Goal: Task Accomplishment & Management: Use online tool/utility

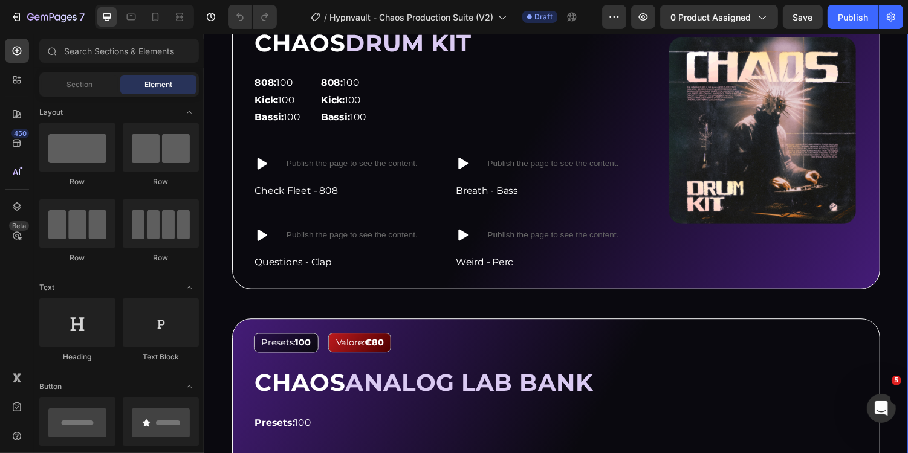
scroll to position [1094, 0]
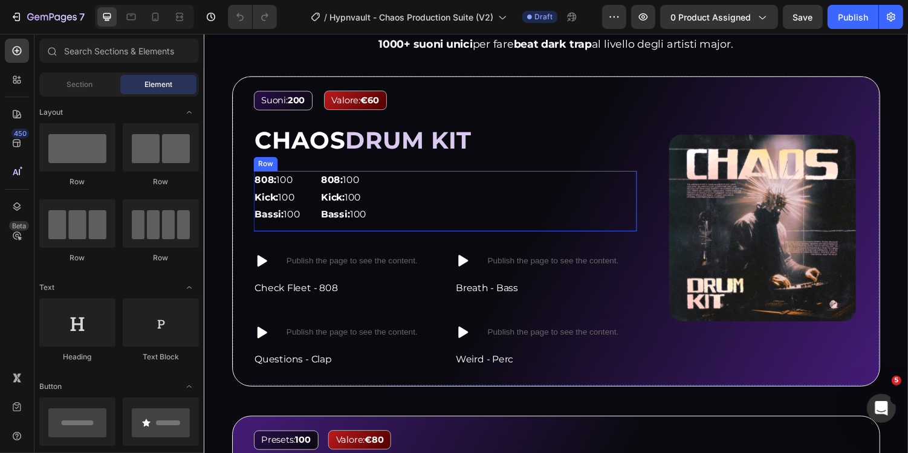
click at [412, 203] on div "808: 100 Kick: 100 Bassi: 100 Text Block 808: 100 Kick: 100 Bassi: 100 Text Blo…" at bounding box center [452, 206] width 395 height 62
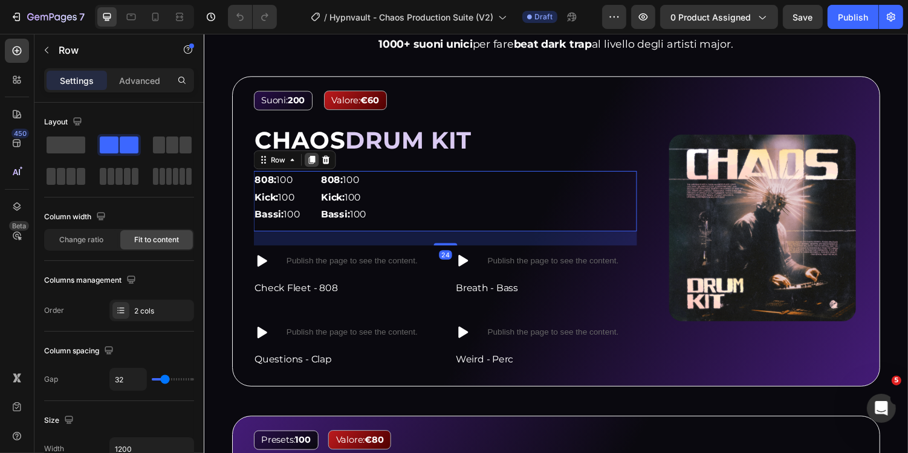
click at [313, 166] on icon at bounding box center [315, 163] width 10 height 10
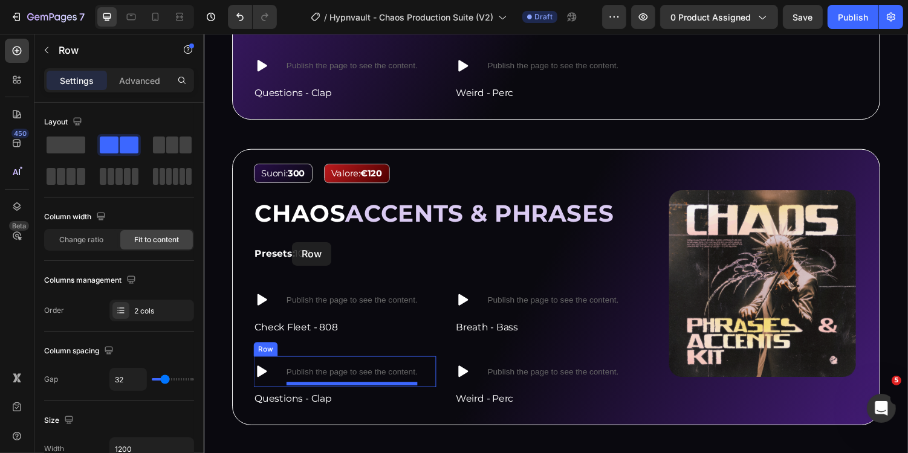
scroll to position [1815, 0]
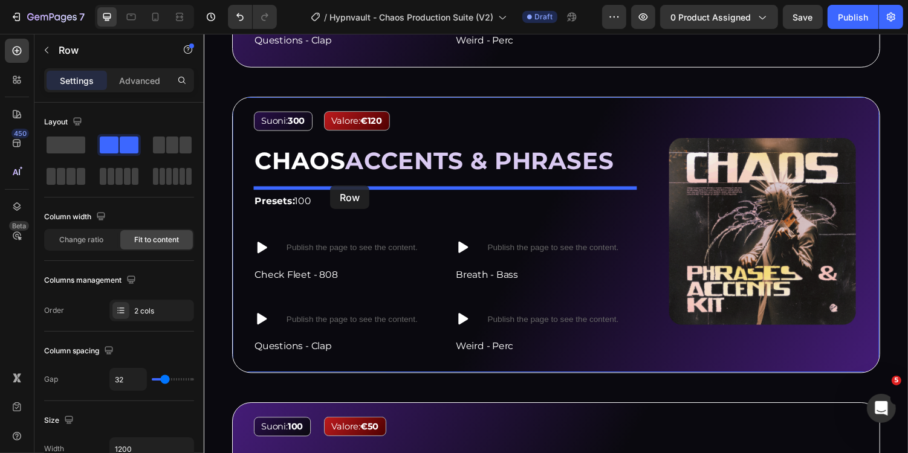
drag, startPoint x: 275, startPoint y: 238, endPoint x: 333, endPoint y: 190, distance: 75.5
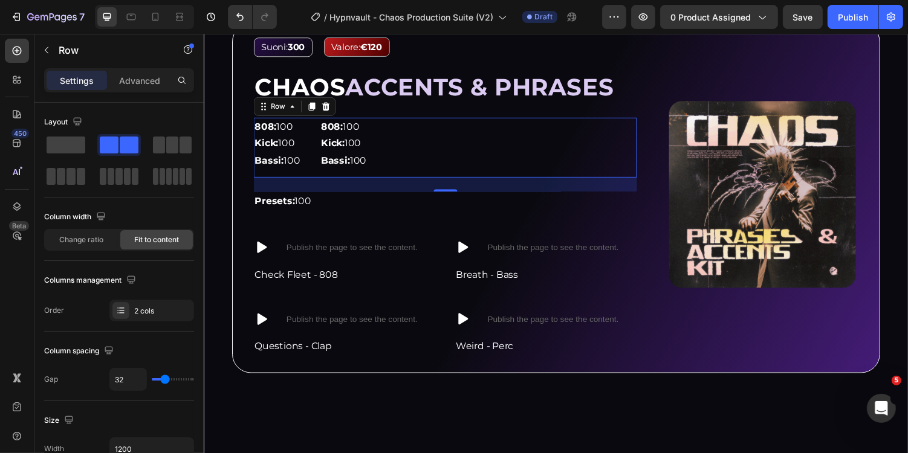
scroll to position [1739, 0]
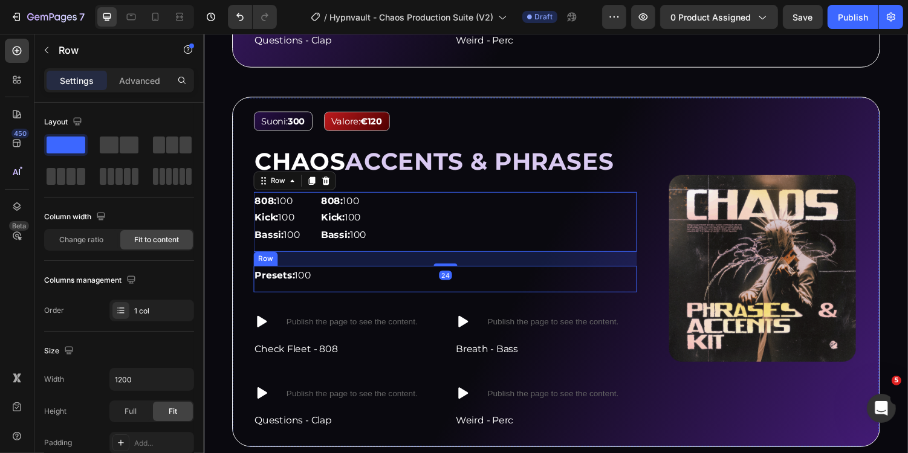
click at [365, 280] on div "Presets: 100 Text Block Row" at bounding box center [452, 285] width 395 height 27
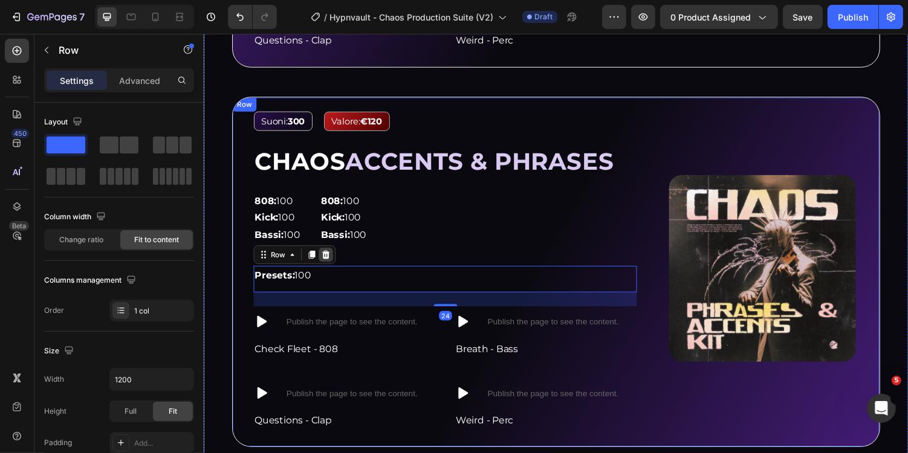
click at [332, 262] on div at bounding box center [329, 260] width 15 height 15
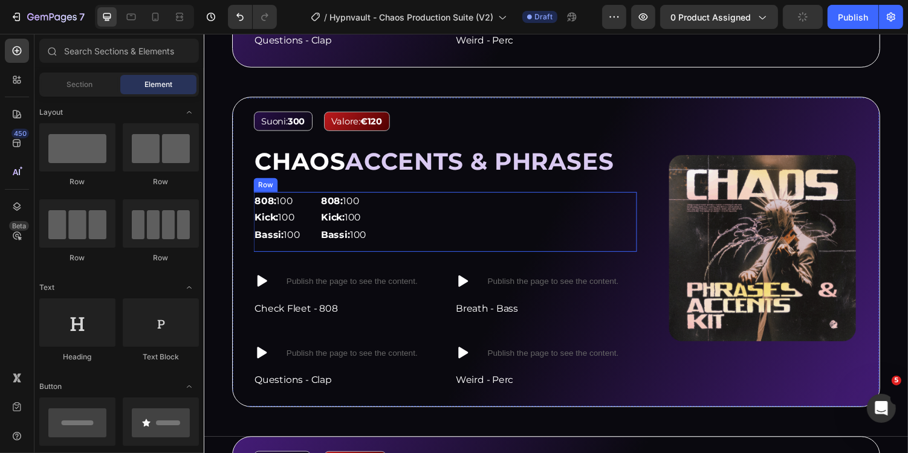
scroll to position [1830, 0]
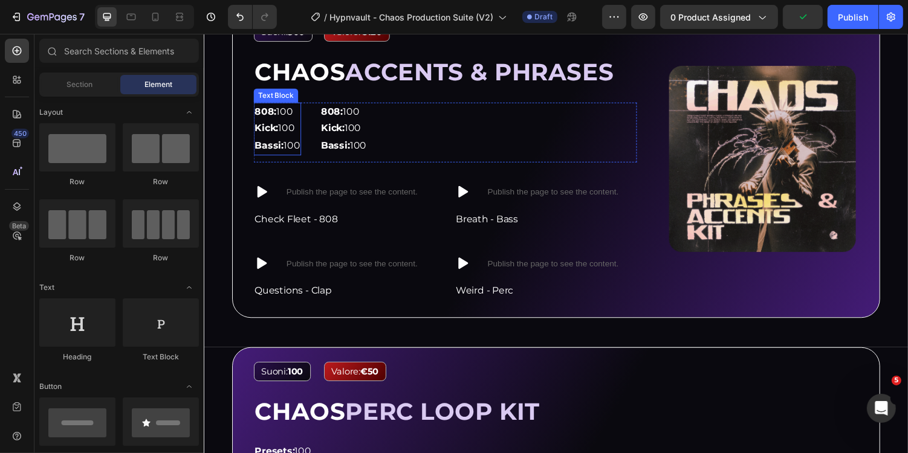
click at [268, 113] on strong "808:" at bounding box center [267, 113] width 22 height 11
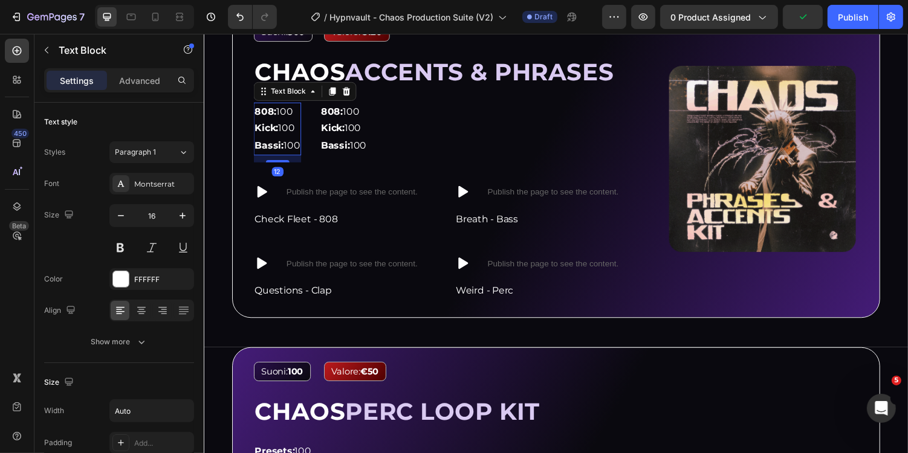
click at [268, 113] on strong "808:" at bounding box center [267, 113] width 22 height 11
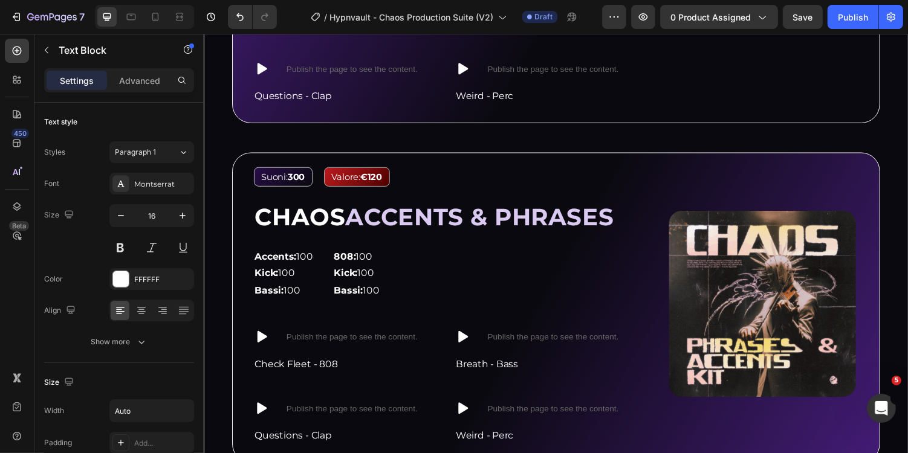
scroll to position [1689, 0]
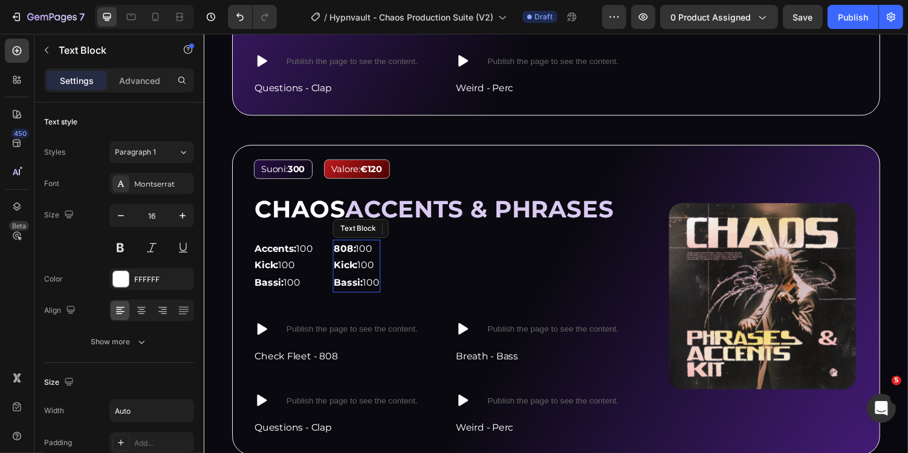
click at [377, 264] on p "Kick: 100" at bounding box center [360, 273] width 47 height 18
click at [433, 232] on icon at bounding box center [432, 233] width 8 height 8
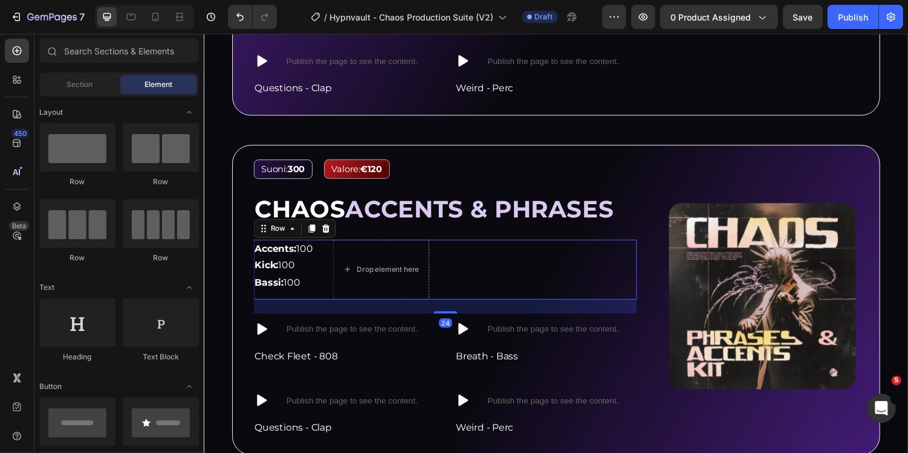
click at [468, 271] on div "Accents: 100 Kick: 100 Bassi: 100 Text Block Drop element here Row 24" at bounding box center [452, 276] width 395 height 62
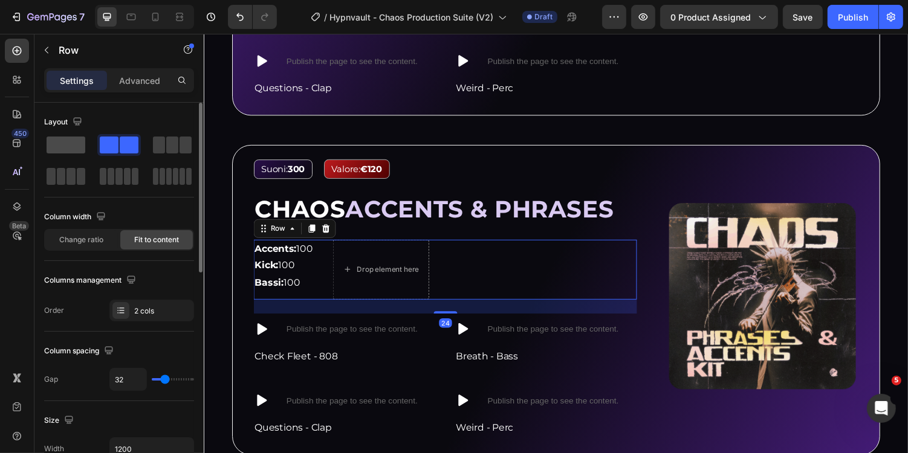
click at [72, 137] on span at bounding box center [66, 145] width 39 height 17
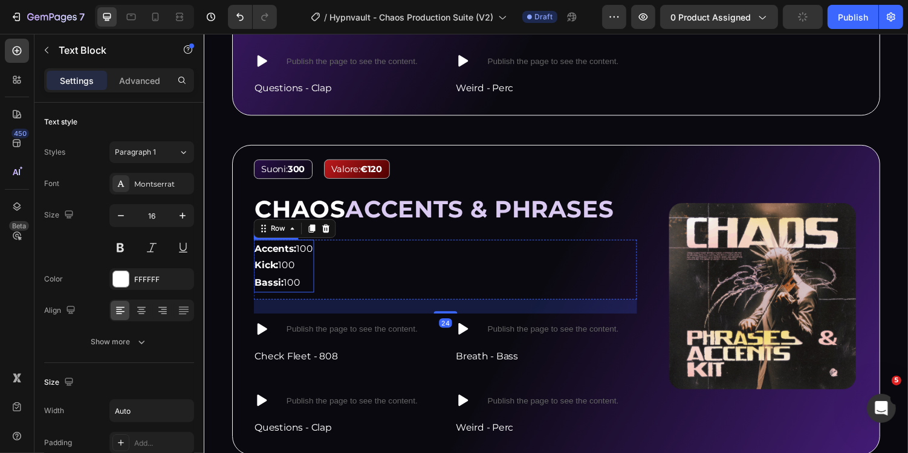
click at [273, 270] on strong "Kick:" at bounding box center [268, 271] width 24 height 11
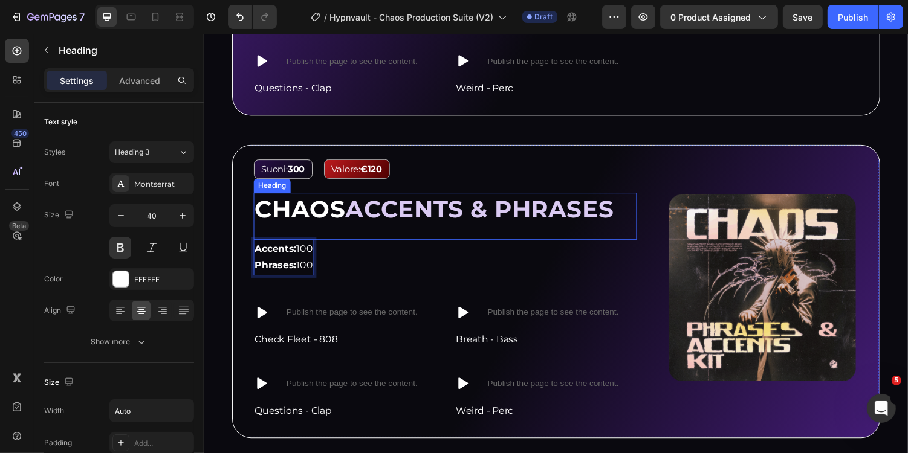
click at [369, 203] on span "ACCENTS & PHRASES" at bounding box center [487, 214] width 277 height 30
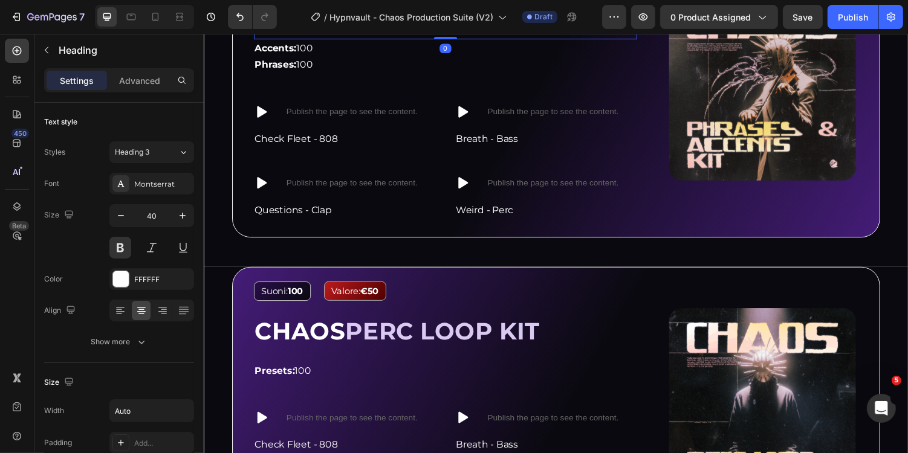
scroll to position [1950, 0]
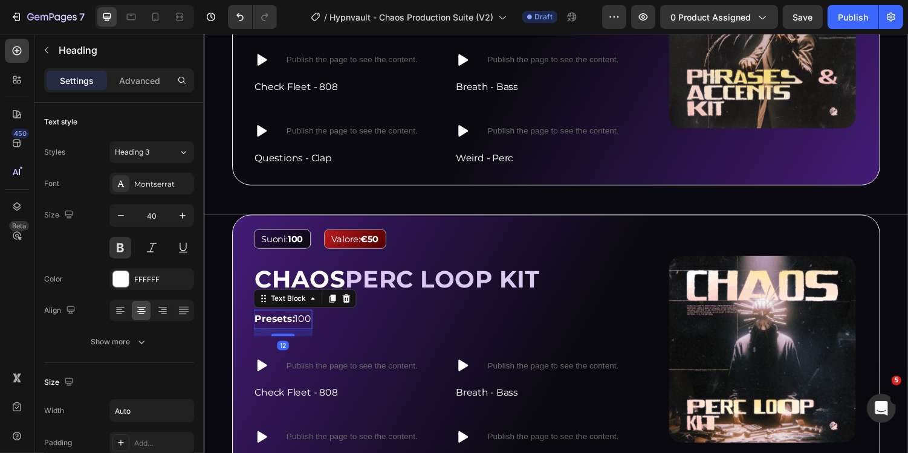
click at [279, 324] on strong "Presets:" at bounding box center [276, 326] width 41 height 11
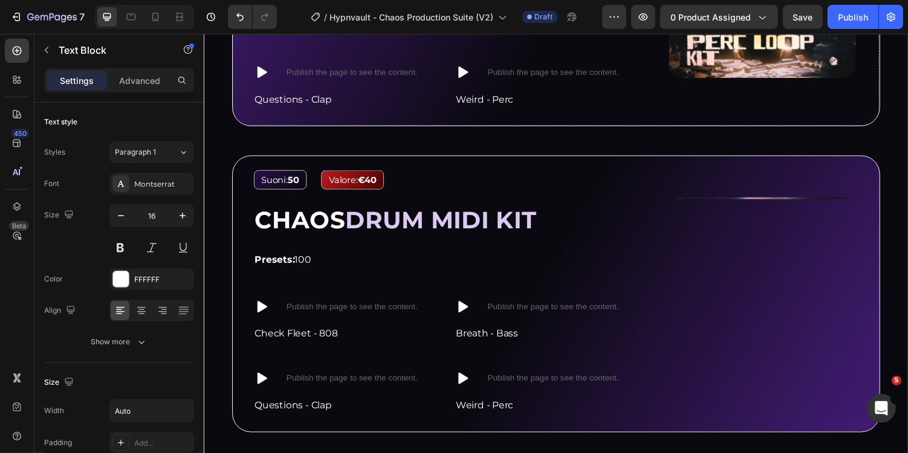
scroll to position [2341, 0]
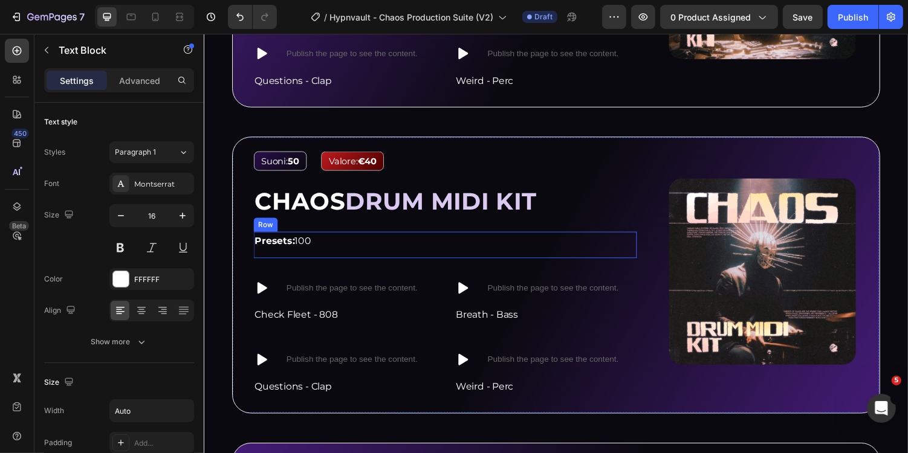
click at [328, 249] on div "Presets: 100 Text Block Row" at bounding box center [452, 250] width 395 height 27
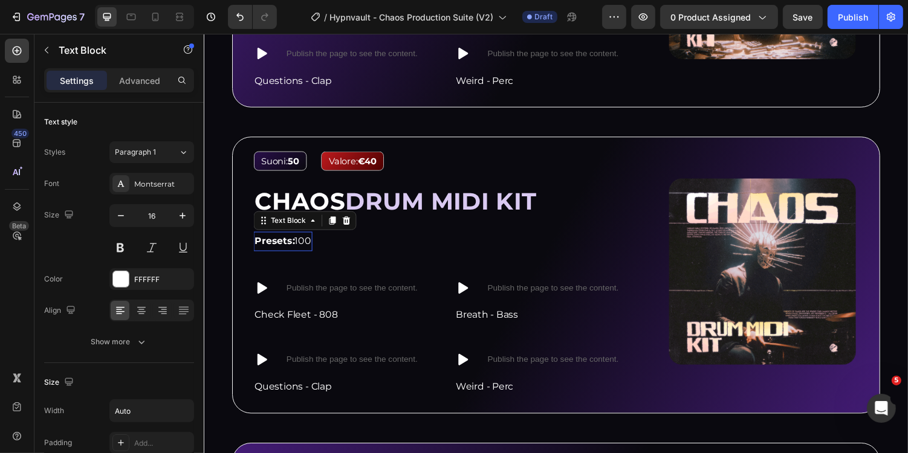
click at [281, 248] on strong "Presets:" at bounding box center [276, 246] width 41 height 11
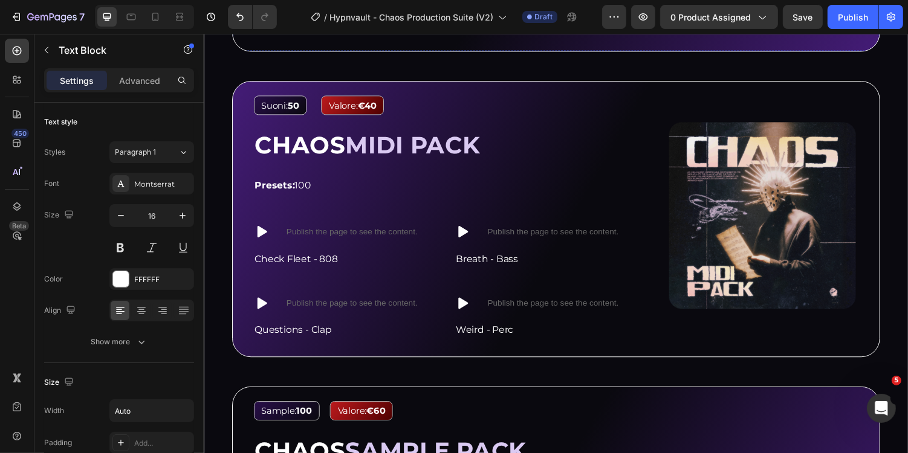
scroll to position [2720, 0]
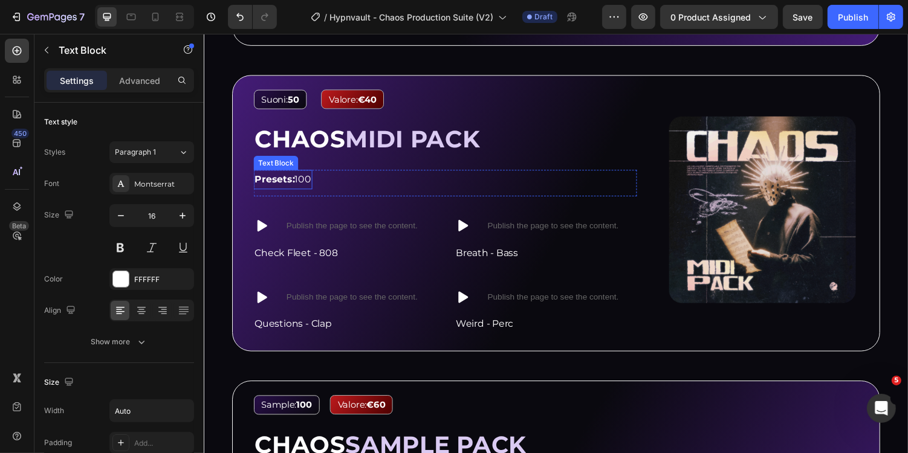
click at [273, 181] on strong "Presets:" at bounding box center [276, 182] width 41 height 11
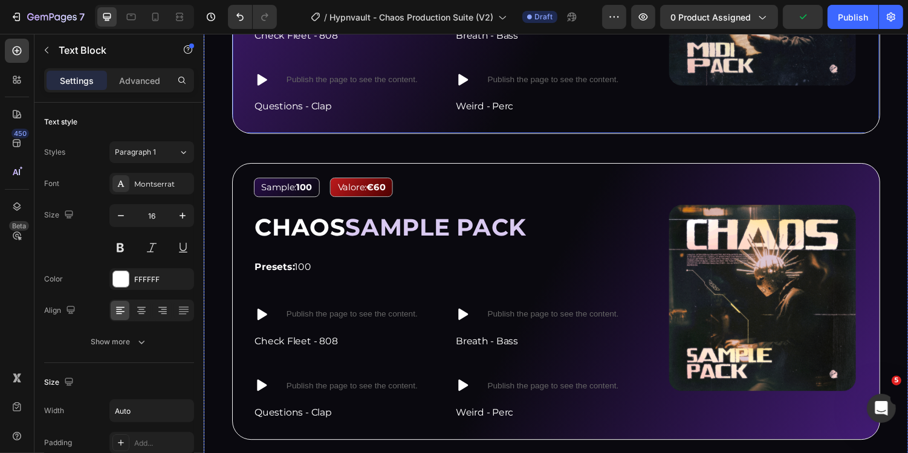
scroll to position [2946, 0]
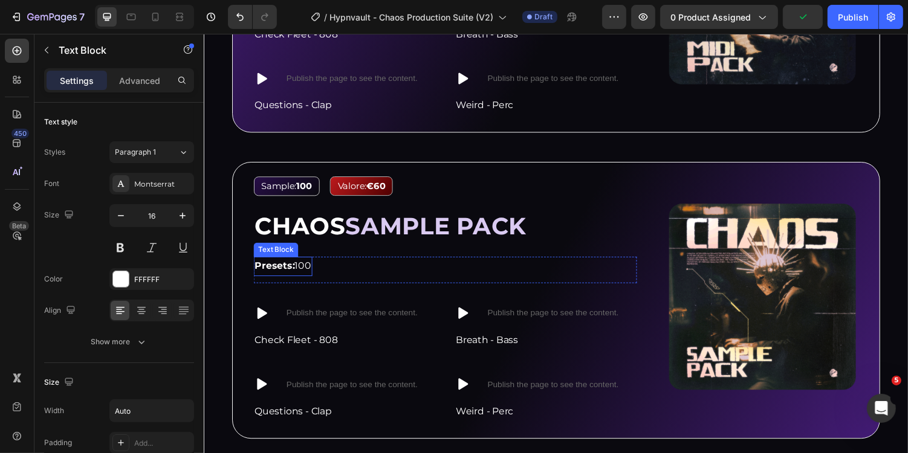
click at [273, 270] on strong "Presets:" at bounding box center [276, 272] width 41 height 11
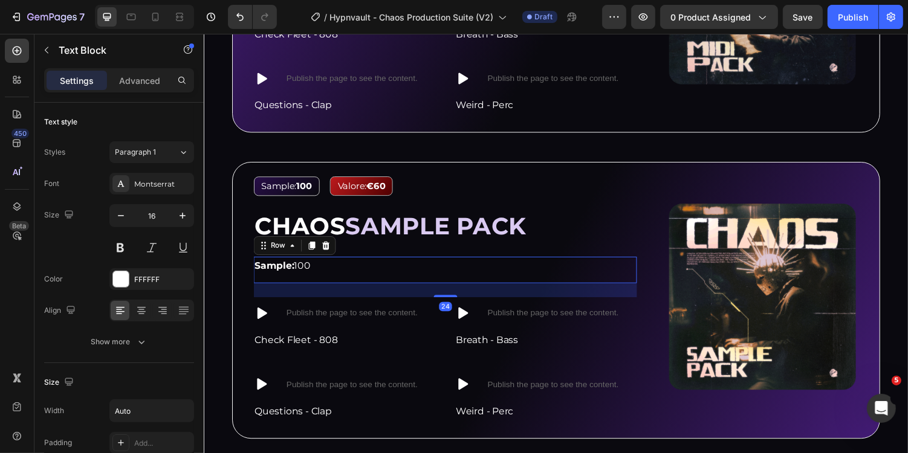
click at [342, 277] on div "Sample: 100 Text Block Row 24" at bounding box center [452, 276] width 395 height 27
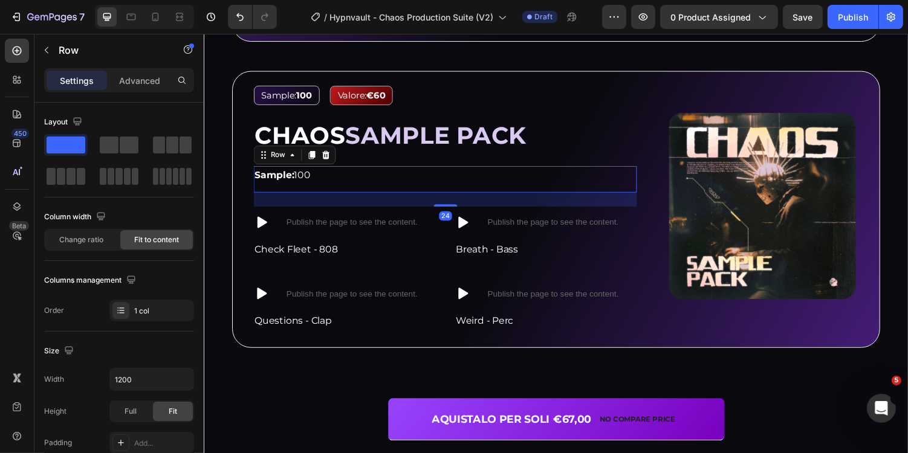
scroll to position [3012, 0]
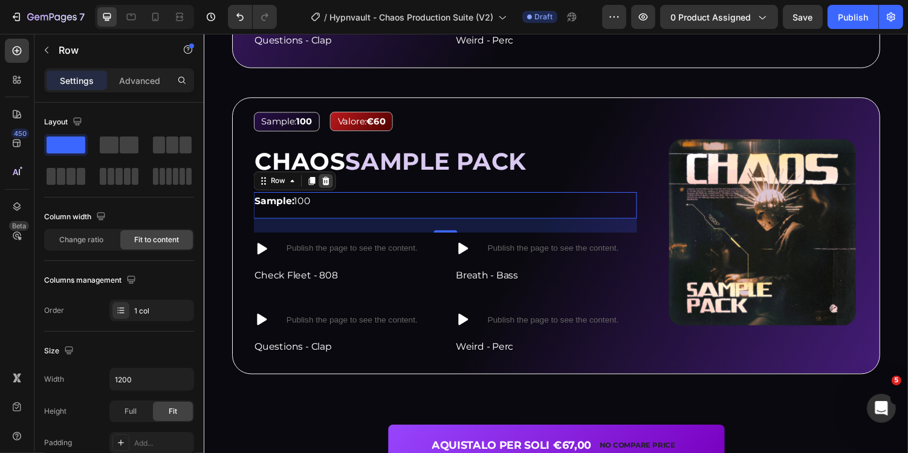
click at [329, 181] on icon at bounding box center [329, 185] width 10 height 10
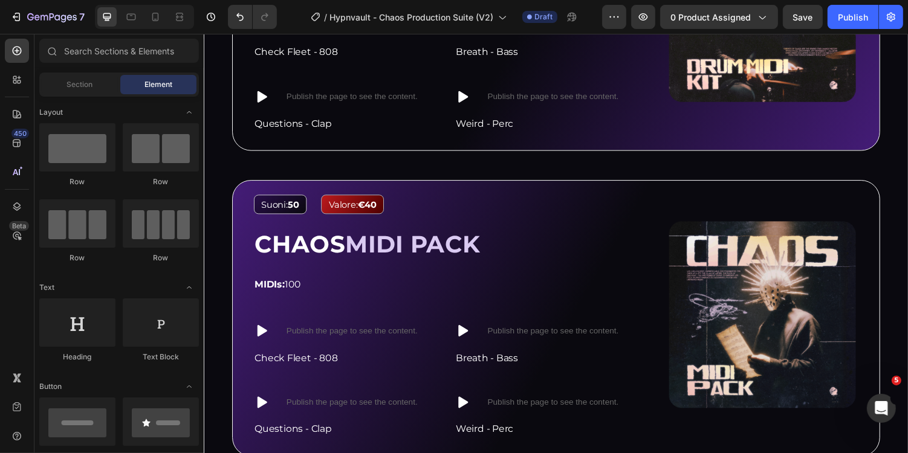
scroll to position [2556, 0]
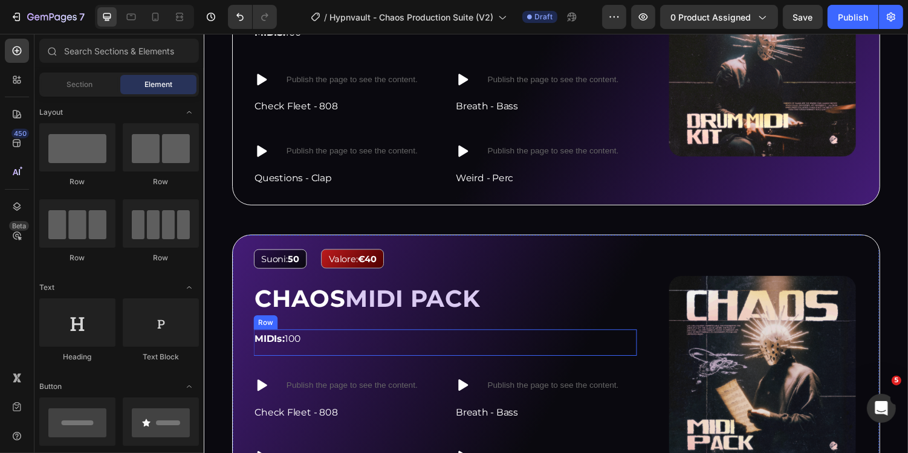
click at [388, 344] on div "MIDIs: 100 Text Block Row" at bounding box center [452, 351] width 395 height 27
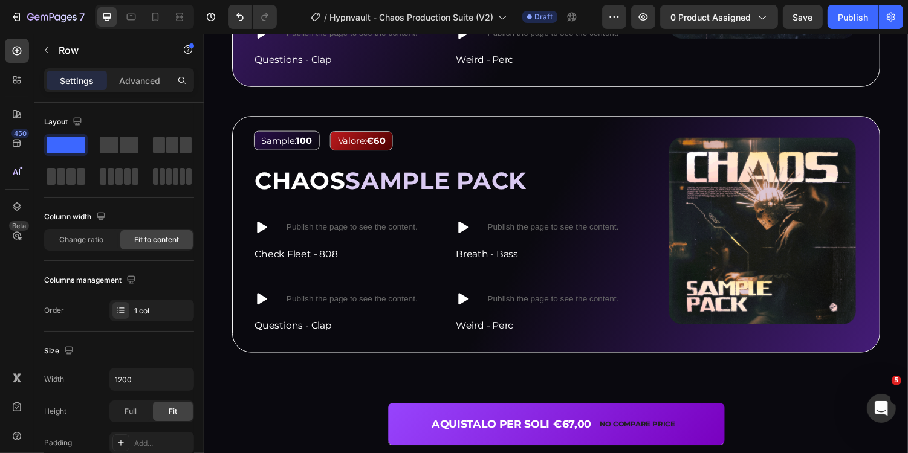
scroll to position [2994, 0]
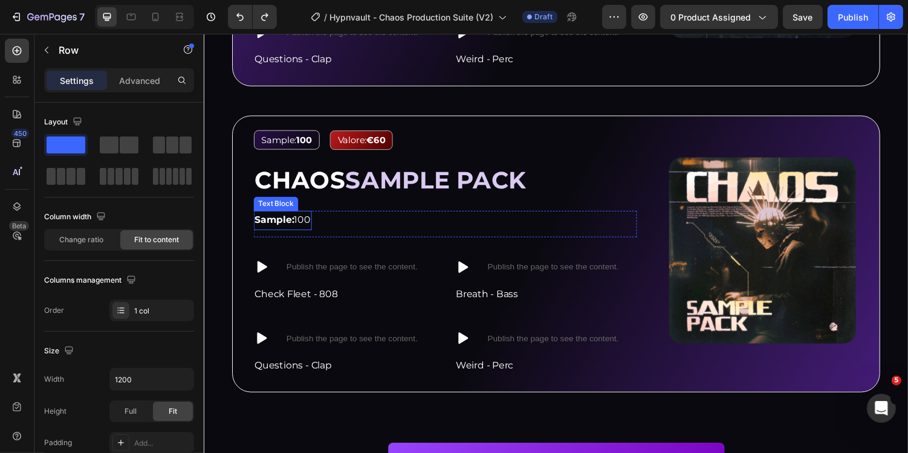
click at [281, 225] on strong "Sample:" at bounding box center [276, 224] width 41 height 11
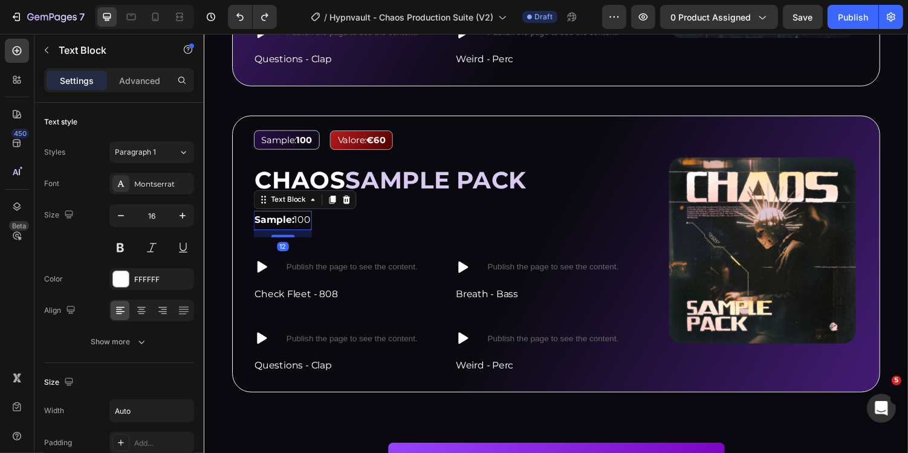
click at [281, 225] on strong "Sample:" at bounding box center [276, 224] width 41 height 11
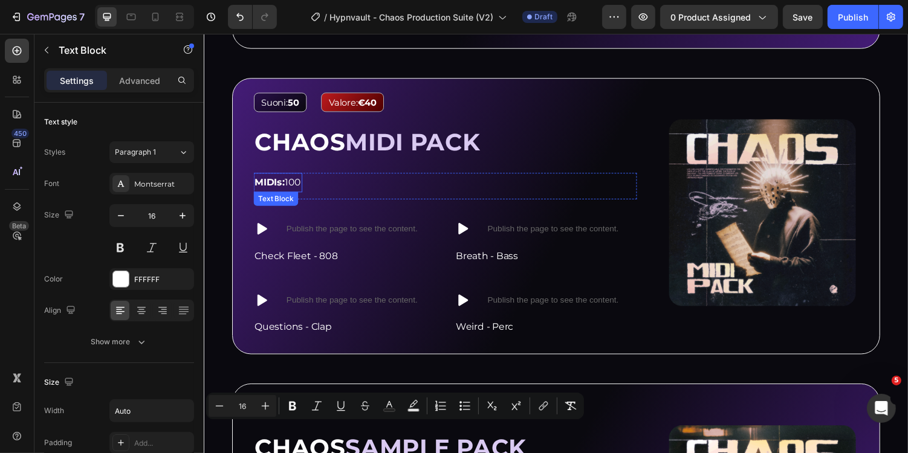
scroll to position [2687, 0]
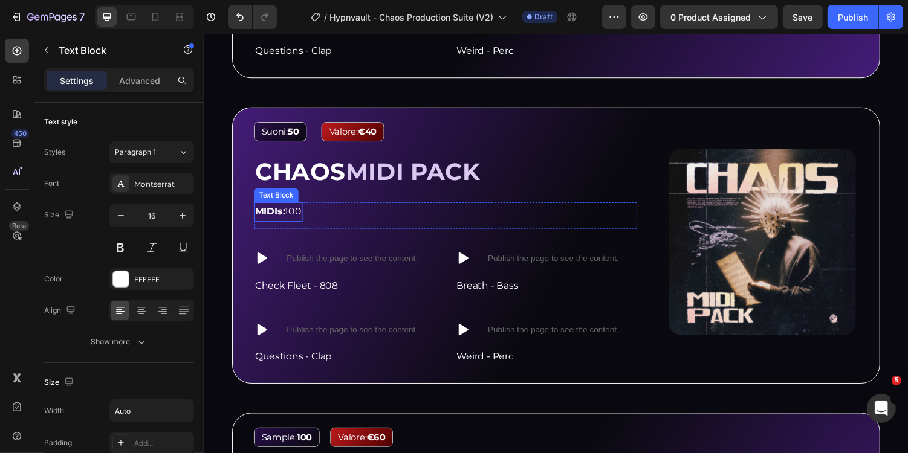
click at [296, 213] on span "MIDIs: 100" at bounding box center [280, 215] width 48 height 11
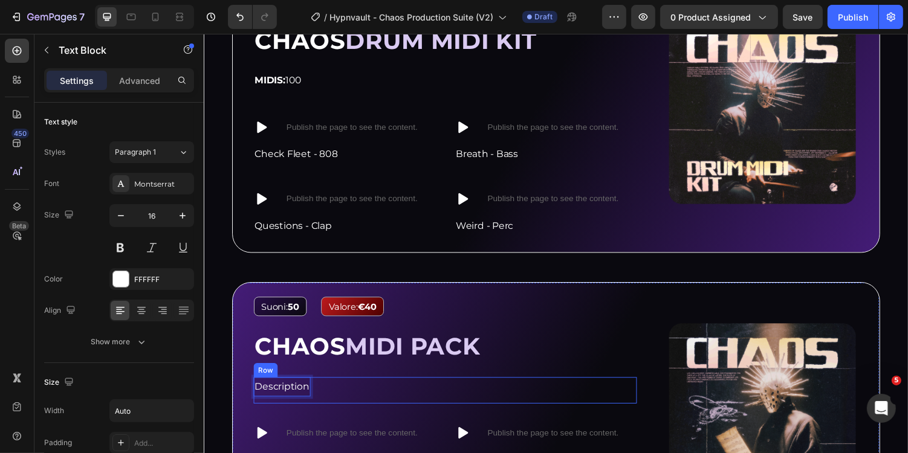
scroll to position [2463, 0]
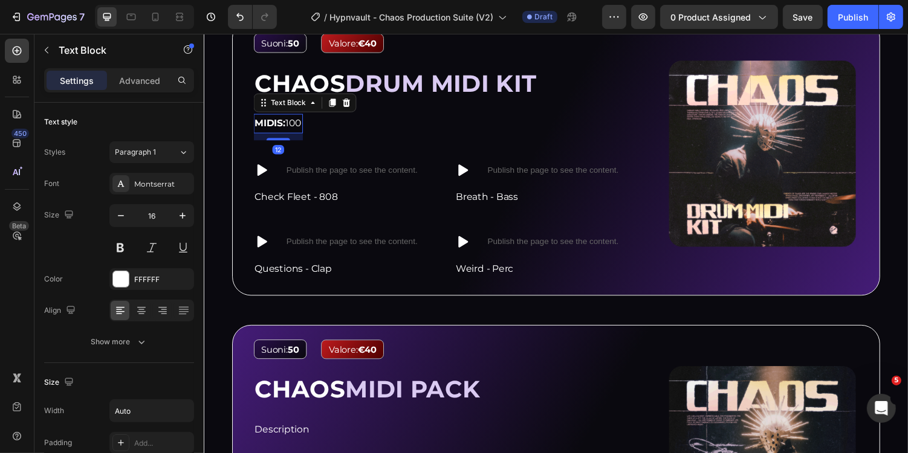
click at [282, 120] on strong "MIDIS:" at bounding box center [271, 124] width 31 height 11
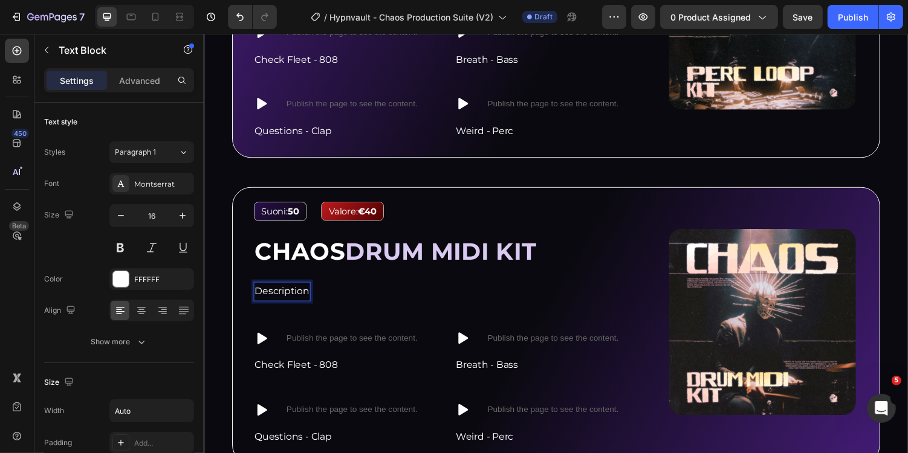
scroll to position [2177, 0]
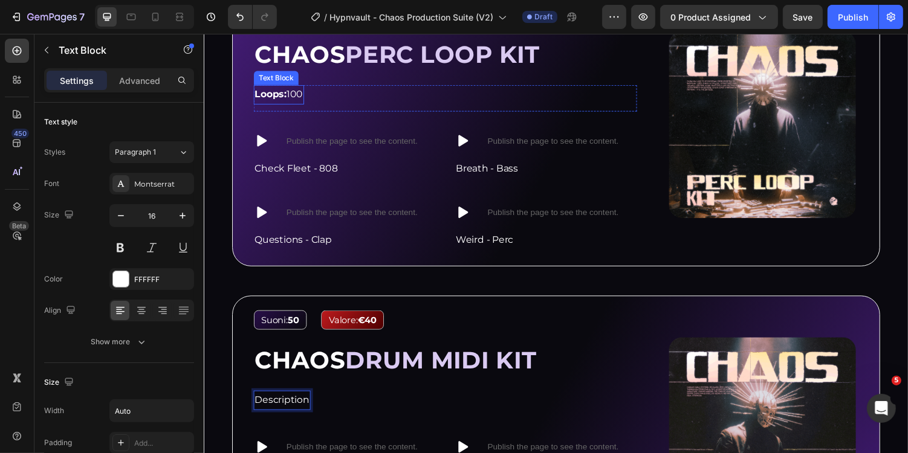
click at [283, 100] on p "Loops: 100" at bounding box center [281, 96] width 50 height 18
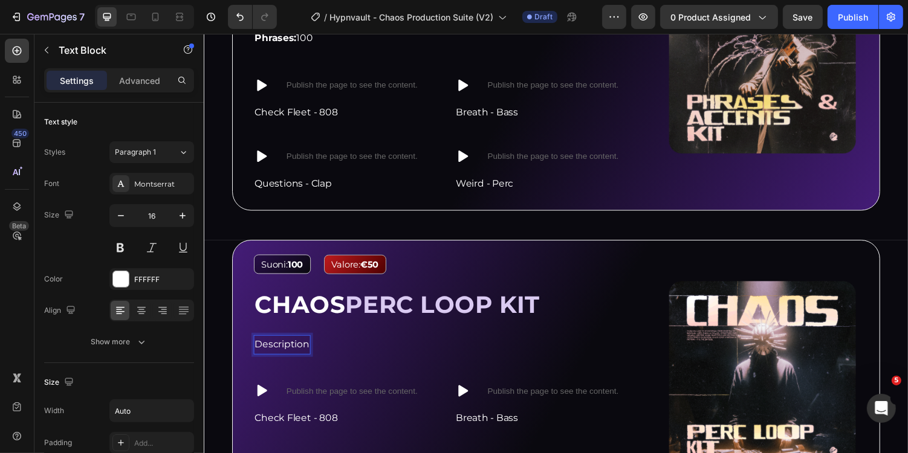
scroll to position [1815, 0]
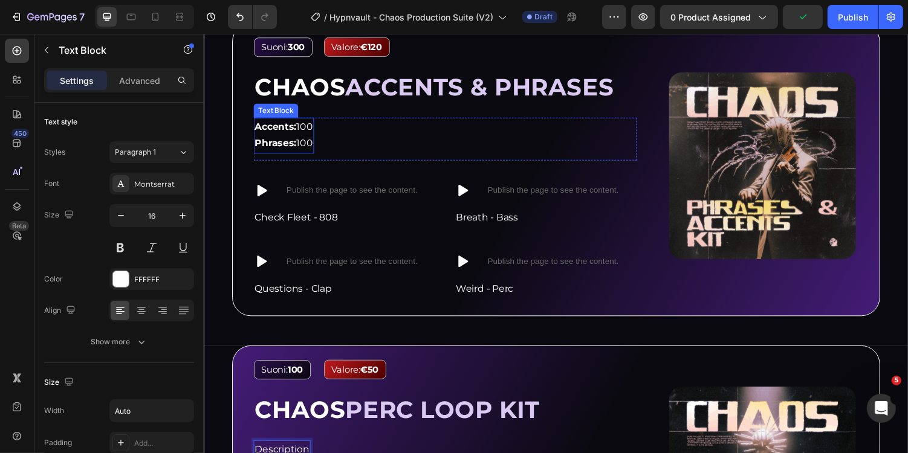
click at [290, 128] on strong "Accents:" at bounding box center [277, 128] width 43 height 11
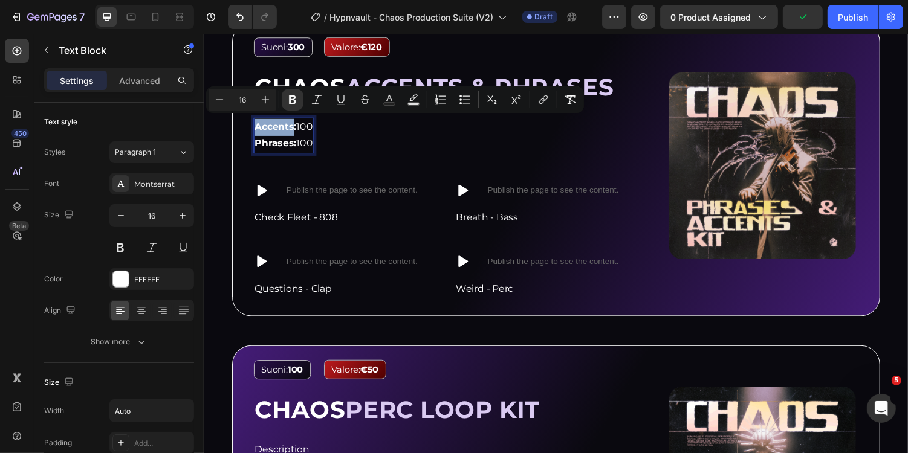
click at [293, 128] on strong "Accents:" at bounding box center [277, 128] width 43 height 11
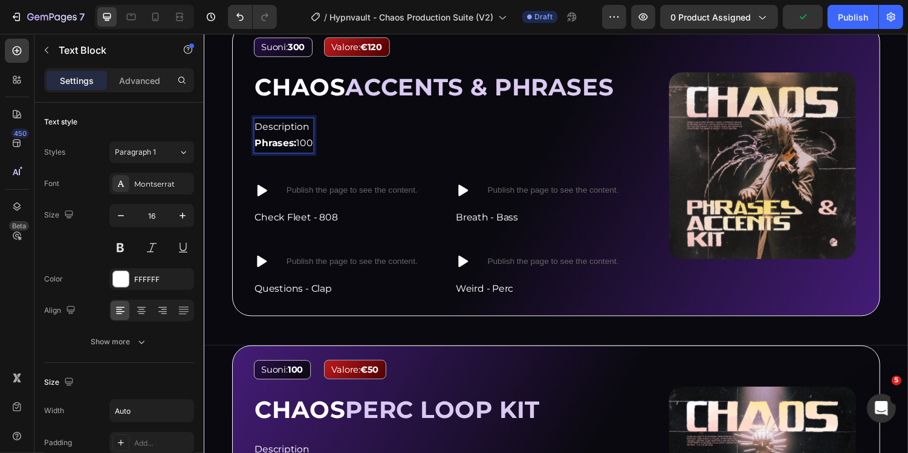
click at [296, 141] on strong "Phrases:" at bounding box center [277, 145] width 43 height 11
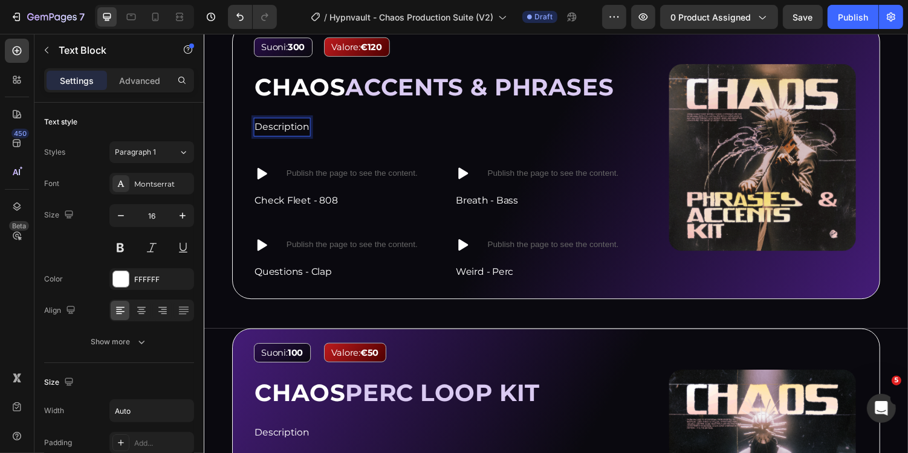
click at [355, 146] on div "Suoni: 300 Text Block Valore: €120 Text Block Row CHAOS ACCENTS & PHRASES Headi…" at bounding box center [452, 168] width 395 height 262
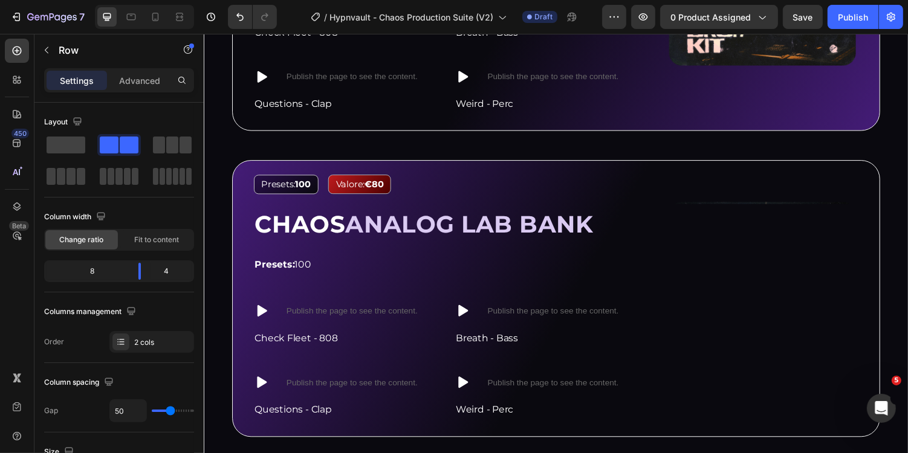
scroll to position [1314, 0]
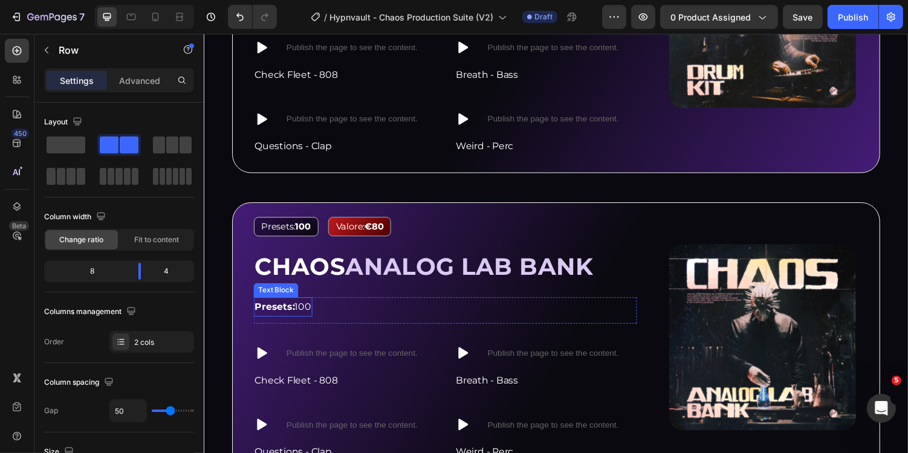
click at [288, 313] on strong "Presets:" at bounding box center [276, 313] width 41 height 11
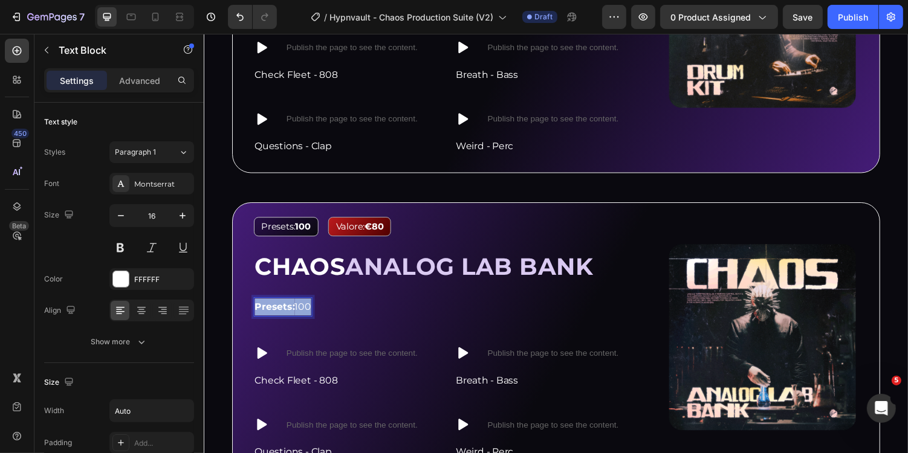
click at [288, 313] on strong "Presets:" at bounding box center [276, 313] width 41 height 11
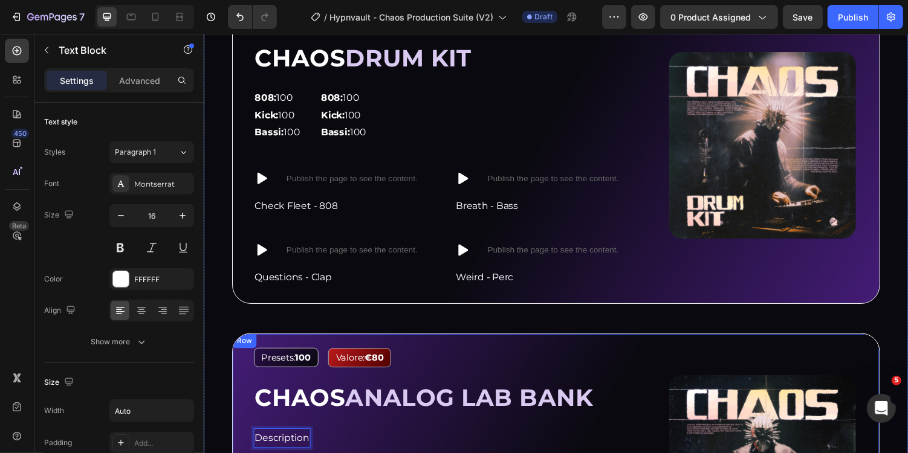
scroll to position [1167, 0]
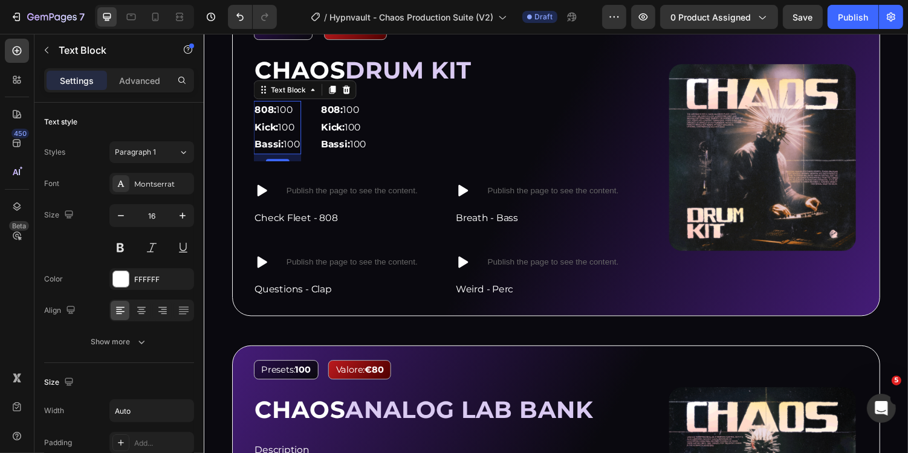
click at [287, 123] on span "Kick: 100" at bounding box center [276, 128] width 41 height 11
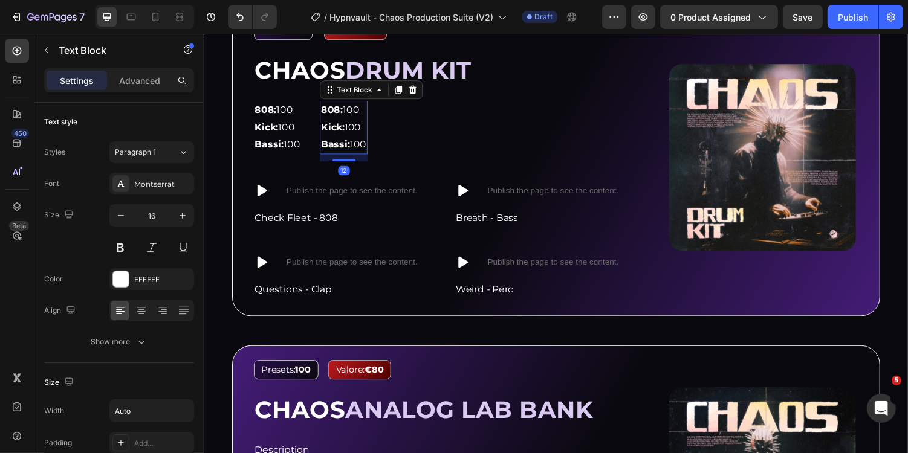
click at [346, 130] on strong "Kick:" at bounding box center [336, 128] width 24 height 11
click at [418, 92] on icon at bounding box center [419, 90] width 8 height 8
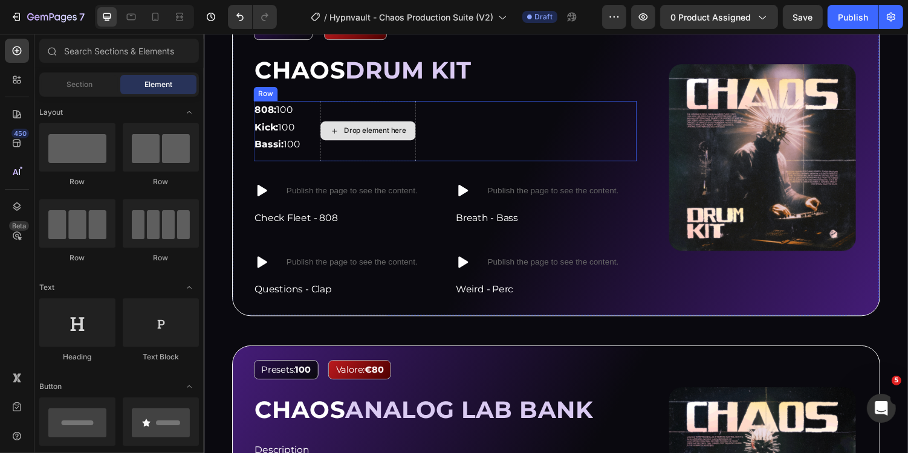
click at [418, 122] on div "Drop element here" at bounding box center [372, 133] width 99 height 62
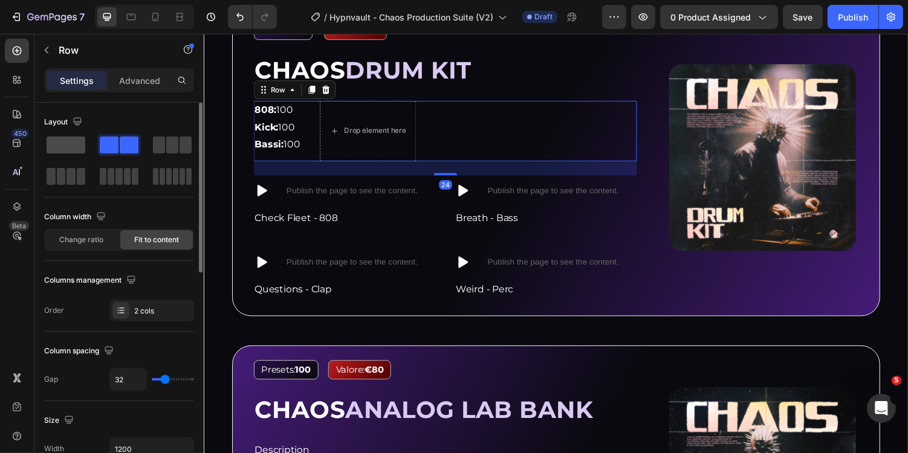
click at [97, 134] on div at bounding box center [119, 145] width 44 height 22
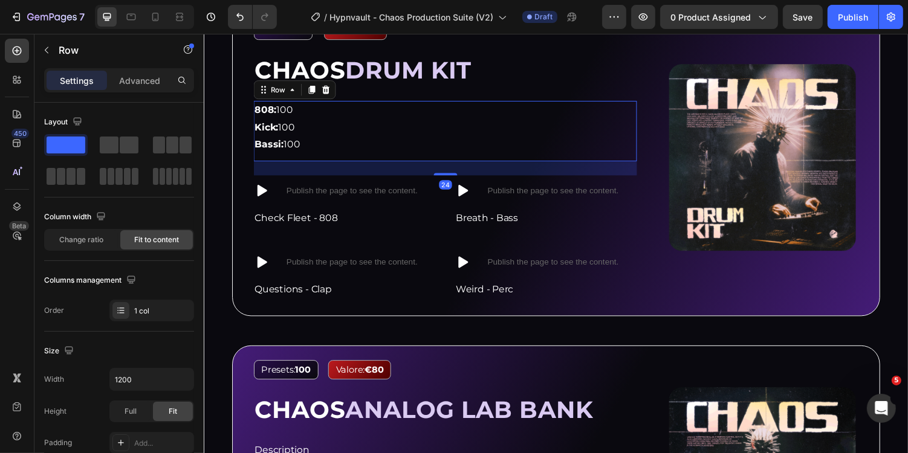
click at [319, 118] on div "808: 100 Kick: 100 Bassi: 100 Text Block Row 24" at bounding box center [452, 133] width 395 height 62
click at [287, 127] on span "Kick: 100" at bounding box center [276, 128] width 41 height 11
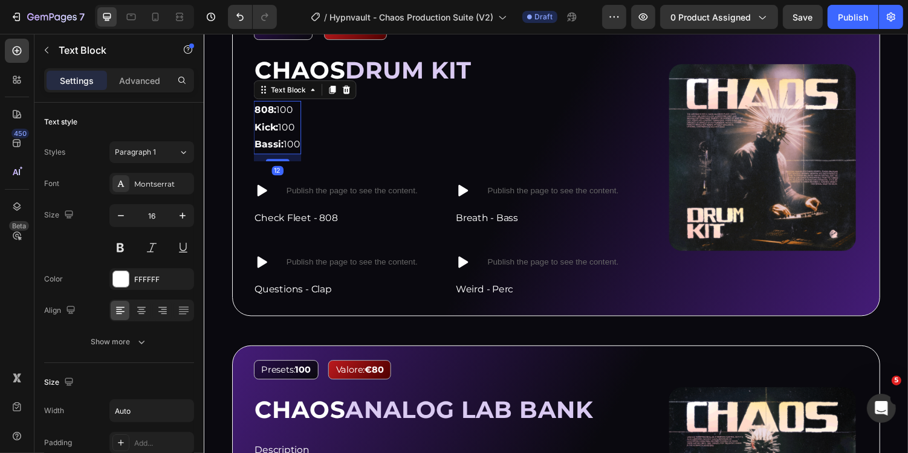
click at [287, 127] on span "Kick: 100" at bounding box center [276, 128] width 41 height 11
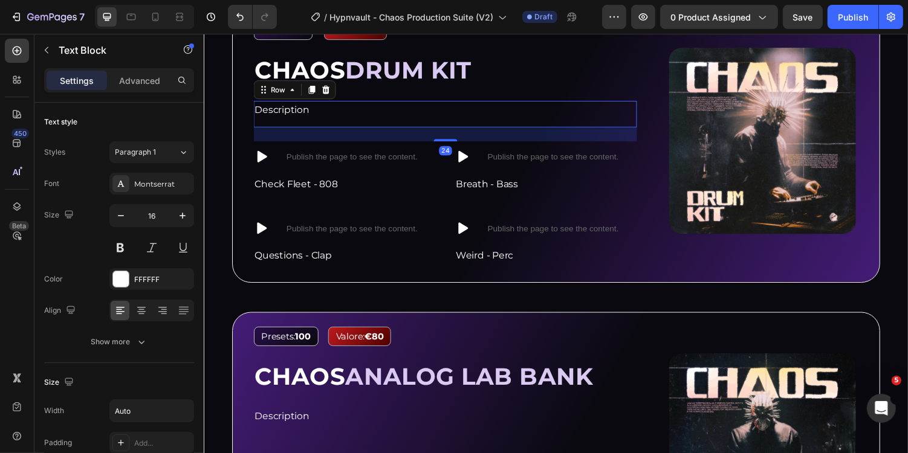
click at [401, 122] on div "Description Text Block Row 24" at bounding box center [452, 115] width 395 height 27
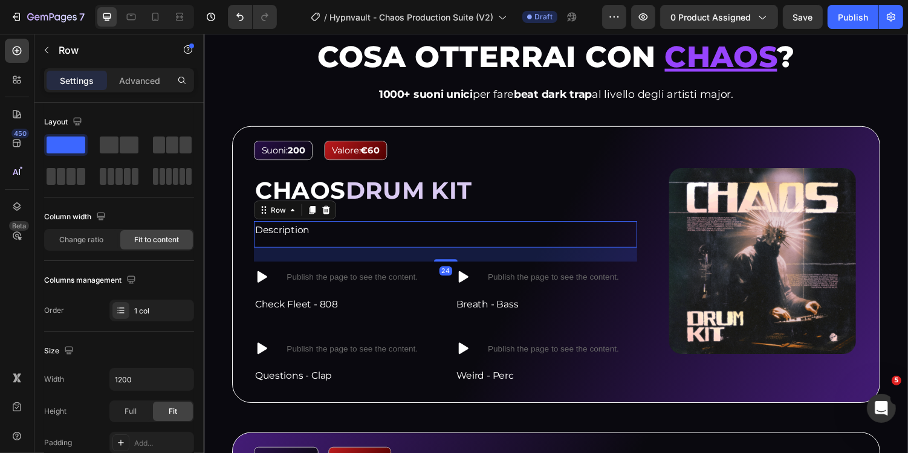
scroll to position [1042, 0]
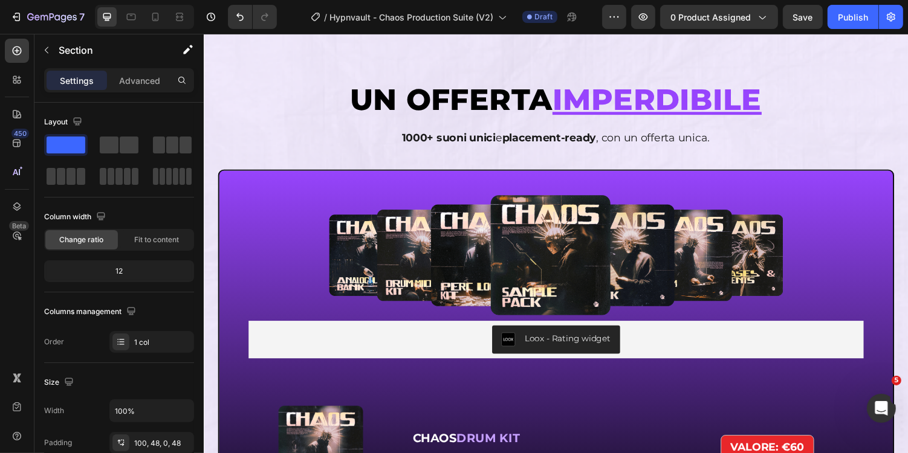
scroll to position [3396, 0]
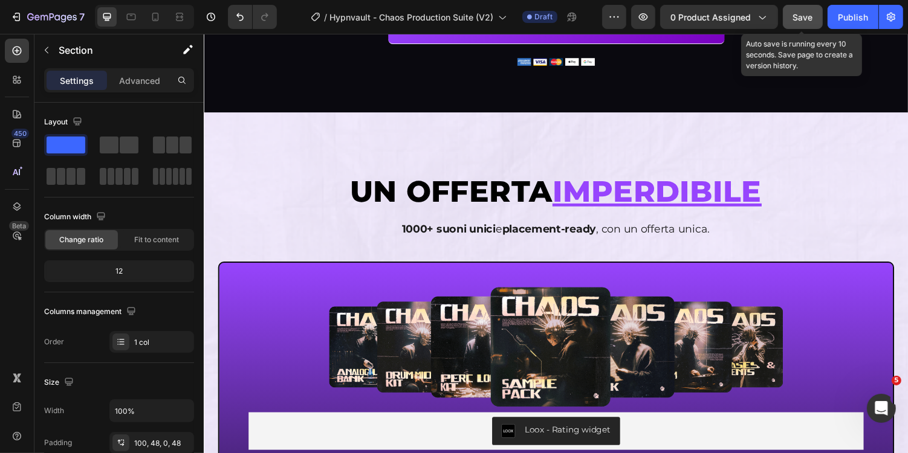
click at [803, 18] on span "Save" at bounding box center [803, 17] width 20 height 10
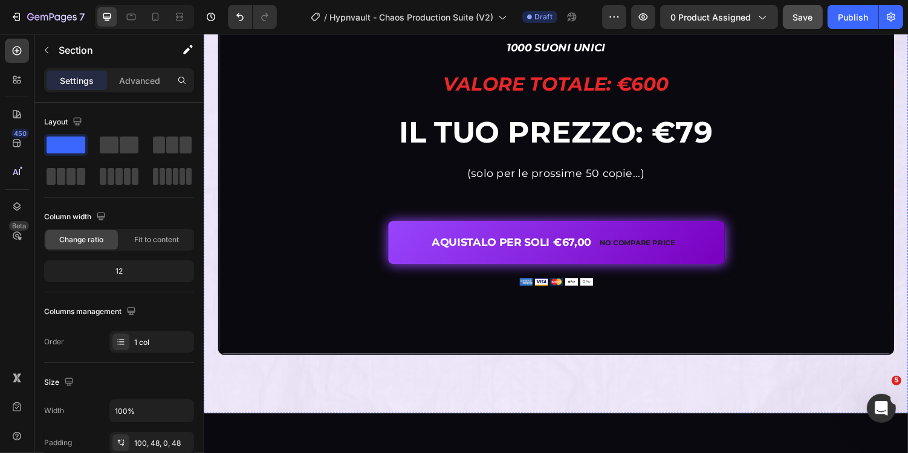
scroll to position [4721, 0]
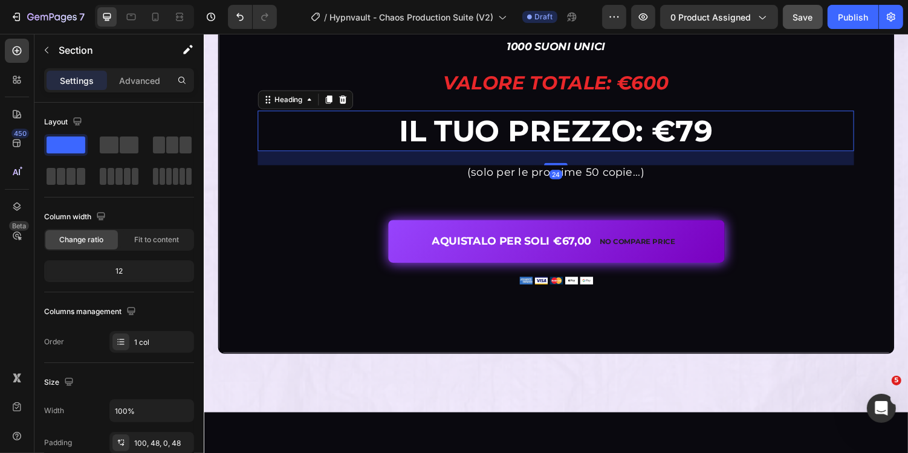
click at [713, 126] on strong "IL TUO Prezzo: €79" at bounding box center [565, 133] width 323 height 37
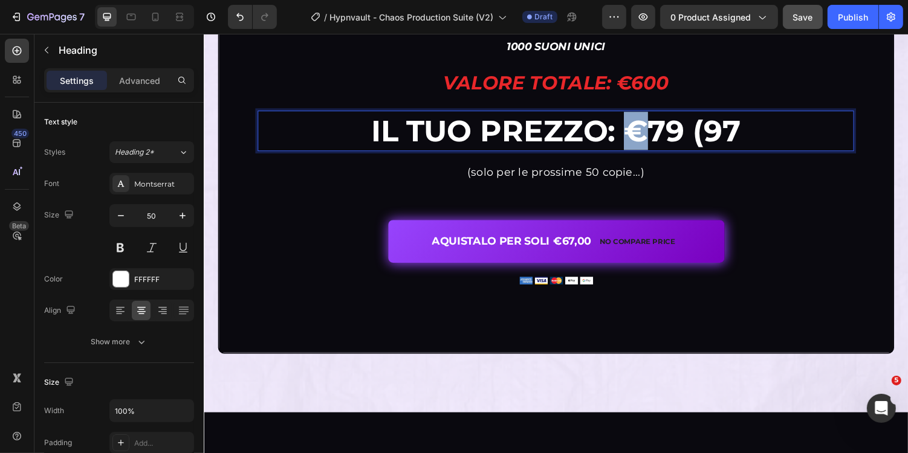
drag, startPoint x: 658, startPoint y: 126, endPoint x: 647, endPoint y: 127, distance: 10.9
click at [647, 127] on strong "IL TUO Prezzo: €79 (97" at bounding box center [566, 133] width 380 height 37
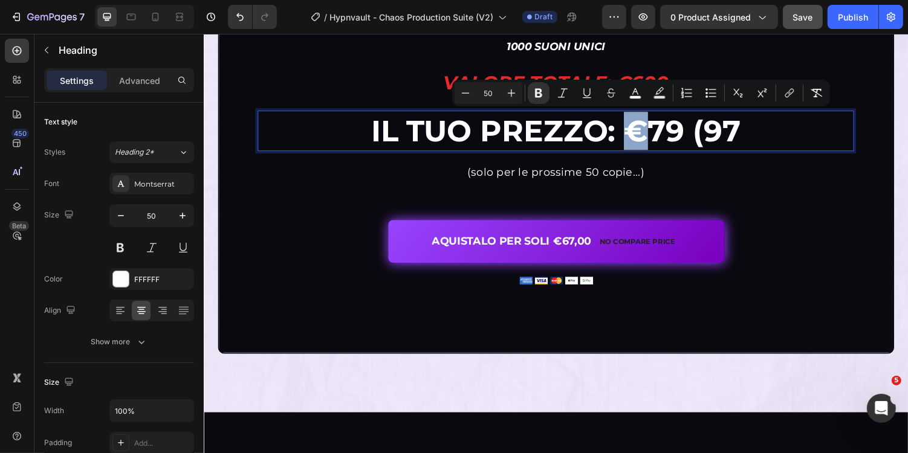
copy strong "€"
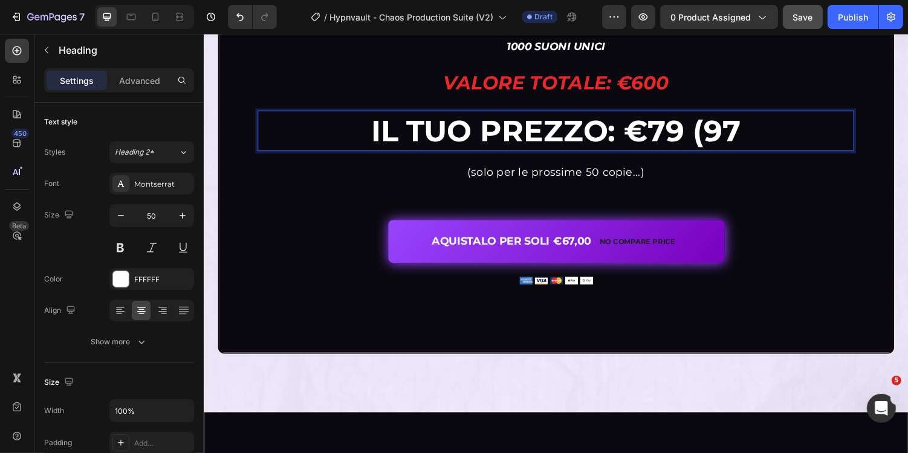
click at [730, 138] on strong "IL TUO Prezzo: €79 (97" at bounding box center [566, 133] width 380 height 37
click at [721, 138] on strong "IL TUO Prezzo: €79 (97" at bounding box center [566, 133] width 380 height 37
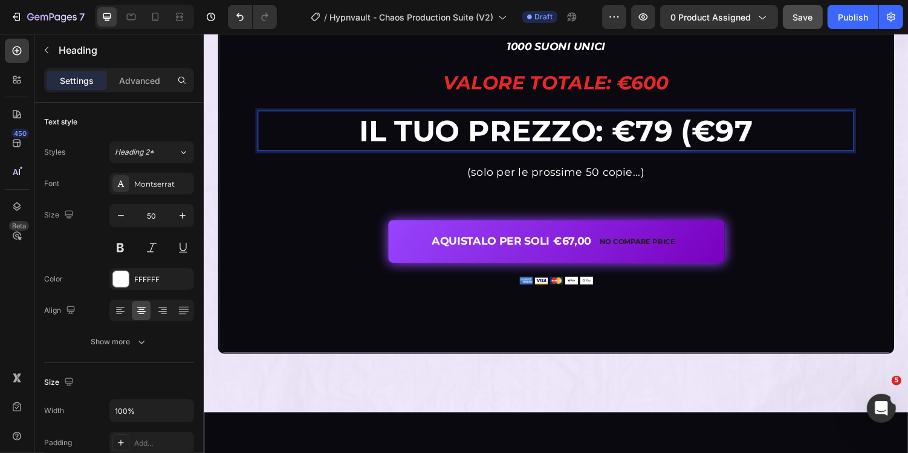
click at [759, 137] on strong "IL TUO Prezzo: €79 (€97" at bounding box center [565, 133] width 405 height 37
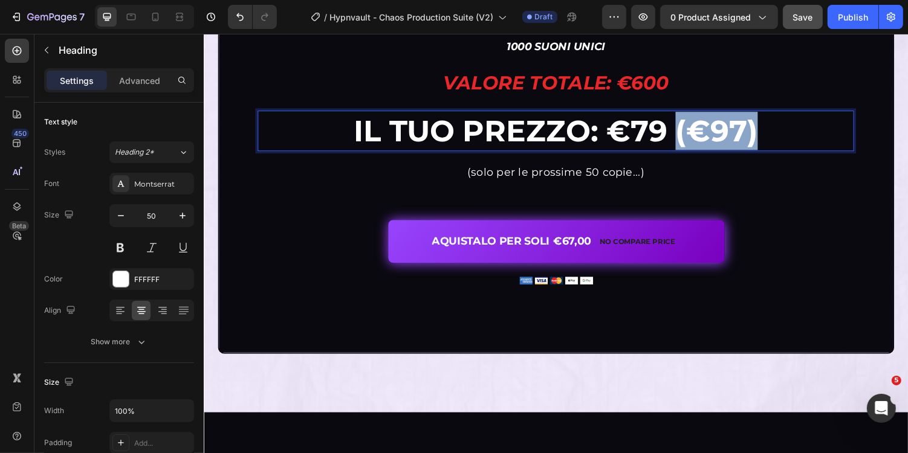
drag, startPoint x: 785, startPoint y: 137, endPoint x: 693, endPoint y: 138, distance: 91.3
click at [692, 138] on p "IL TUO Prezzo: €79 (€97)" at bounding box center [566, 133] width 612 height 39
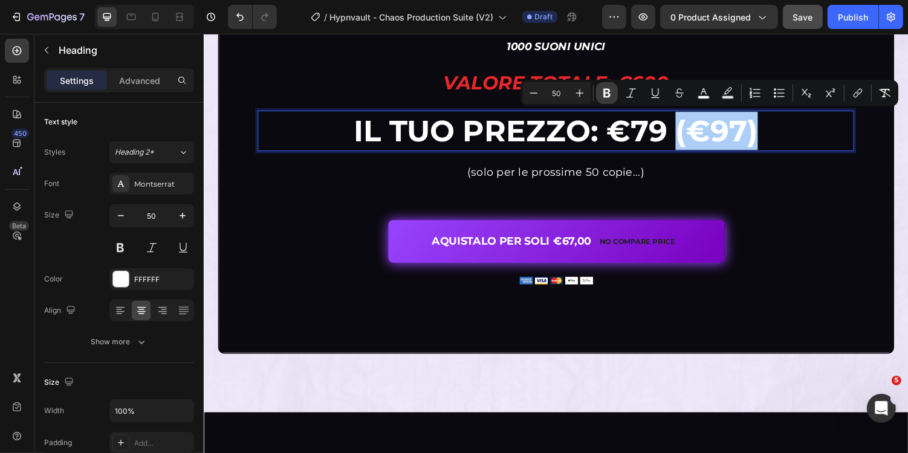
click at [605, 91] on icon "Editor contextual toolbar" at bounding box center [607, 93] width 12 height 12
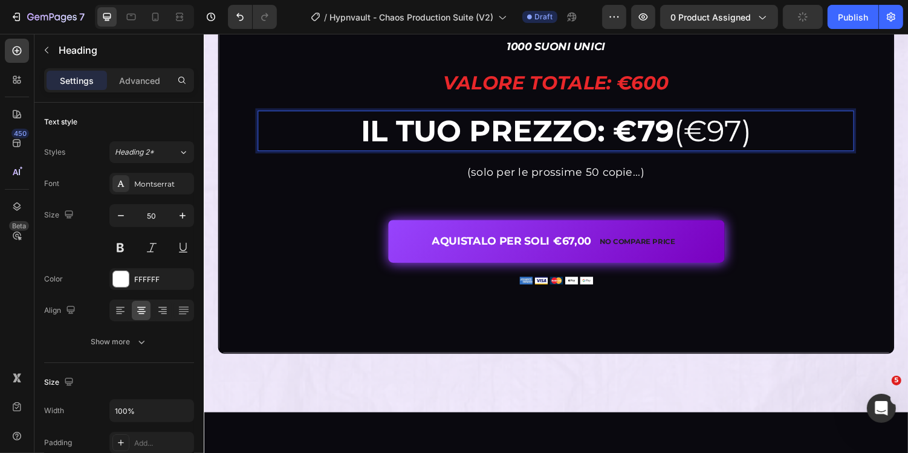
click at [732, 130] on span "IL TUO Prezzo: €79 (€97)" at bounding box center [566, 133] width 402 height 37
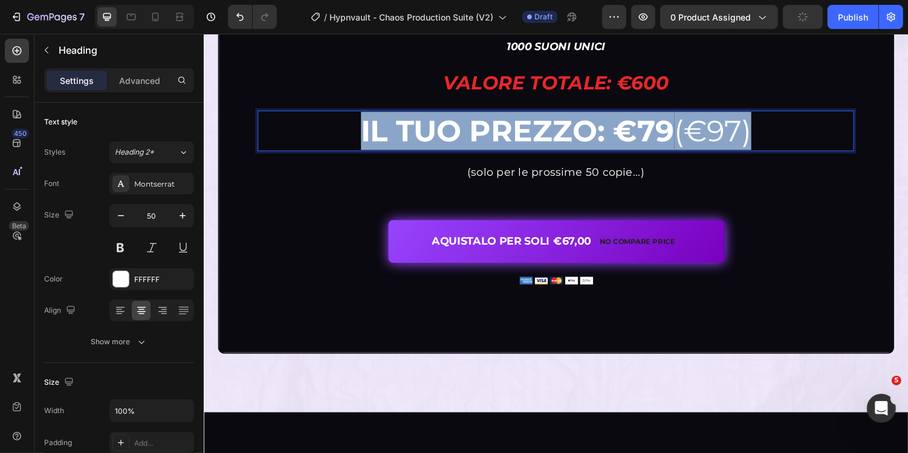
click at [732, 130] on span "IL TUO Prezzo: €79 (€97)" at bounding box center [566, 133] width 402 height 37
click at [767, 134] on span "IL TUO Prezzo: €79 (€97)" at bounding box center [566, 133] width 402 height 37
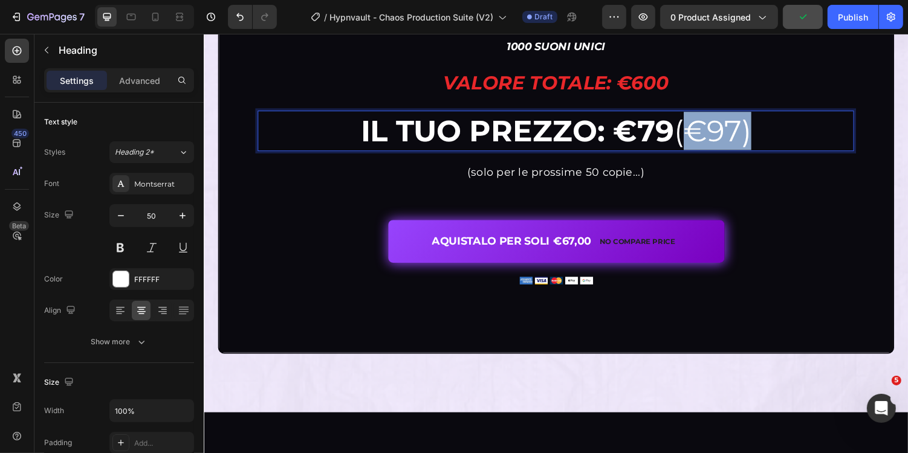
drag, startPoint x: 777, startPoint y: 134, endPoint x: 699, endPoint y: 133, distance: 78.0
click at [698, 133] on p "IL TUO Prezzo: €79 (€97)" at bounding box center [566, 133] width 612 height 39
click at [736, 125] on span "IL TUO Prezzo: €79 (€97)" at bounding box center [566, 133] width 402 height 37
click at [771, 130] on p "IL TUO Prezzo: €79 (€97)" at bounding box center [566, 133] width 612 height 39
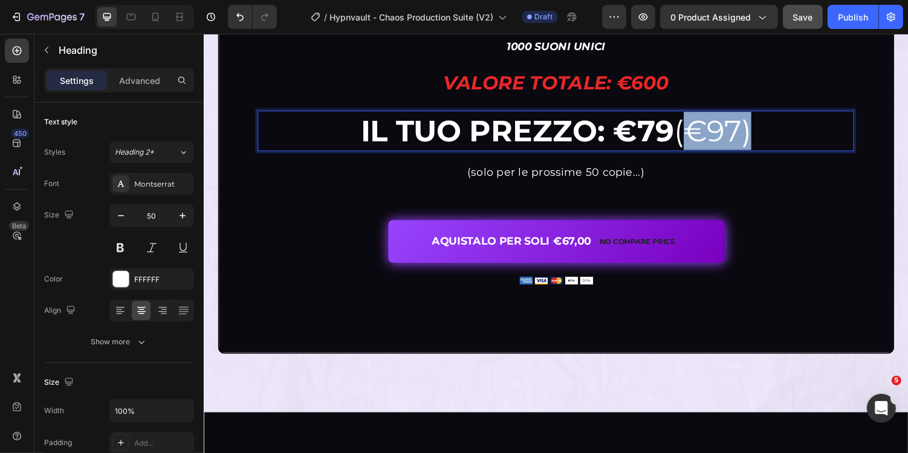
drag, startPoint x: 778, startPoint y: 134, endPoint x: 698, endPoint y: 134, distance: 79.8
click at [698, 134] on p "IL TUO Prezzo: €79 (€97)" at bounding box center [566, 133] width 612 height 39
click at [657, 132] on strong "IL TUO Prezzo: €79" at bounding box center [526, 133] width 323 height 37
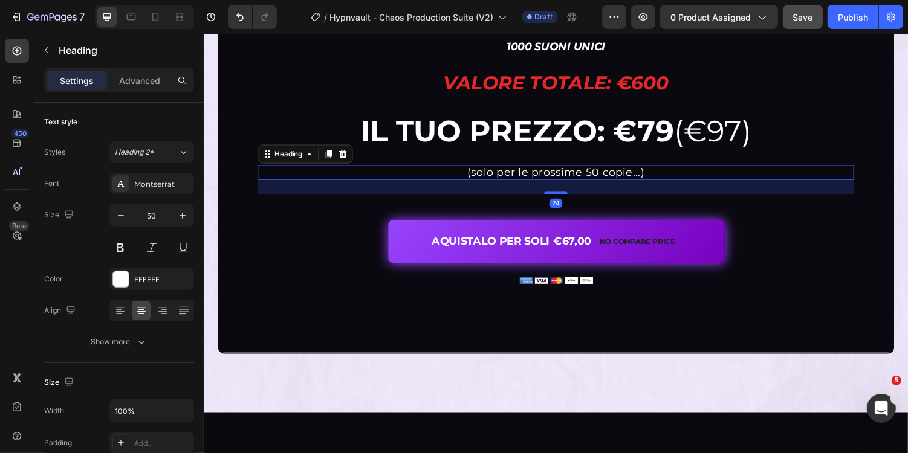
click at [655, 172] on span "(solo per le prossime 50 copie...)" at bounding box center [566, 175] width 183 height 13
click at [663, 143] on strong "IL TUO Prezzo: €79" at bounding box center [526, 133] width 323 height 37
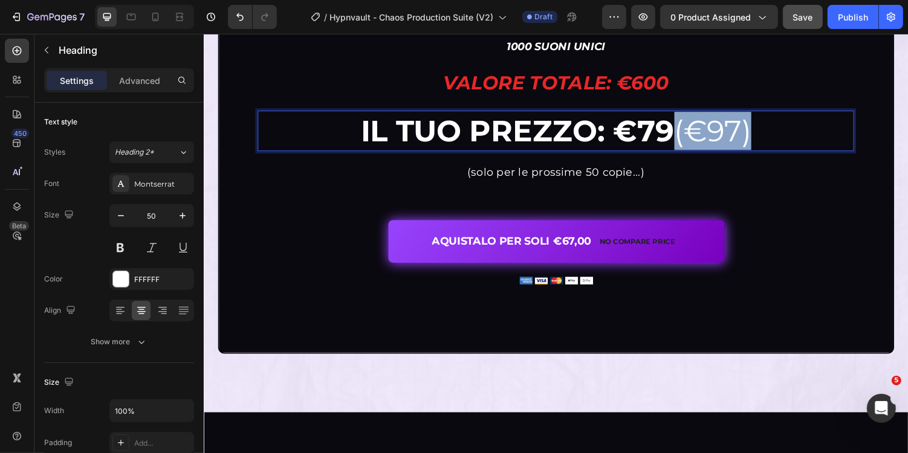
drag, startPoint x: 693, startPoint y: 141, endPoint x: 800, endPoint y: 141, distance: 107.0
click at [800, 141] on p "IL TUO Prezzo: €79 (€97)" at bounding box center [566, 133] width 612 height 39
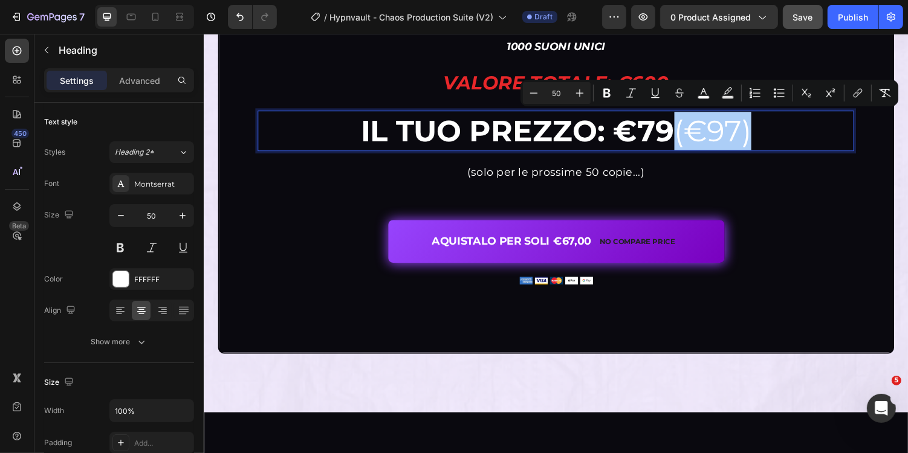
click at [559, 92] on input "50" at bounding box center [557, 93] width 24 height 15
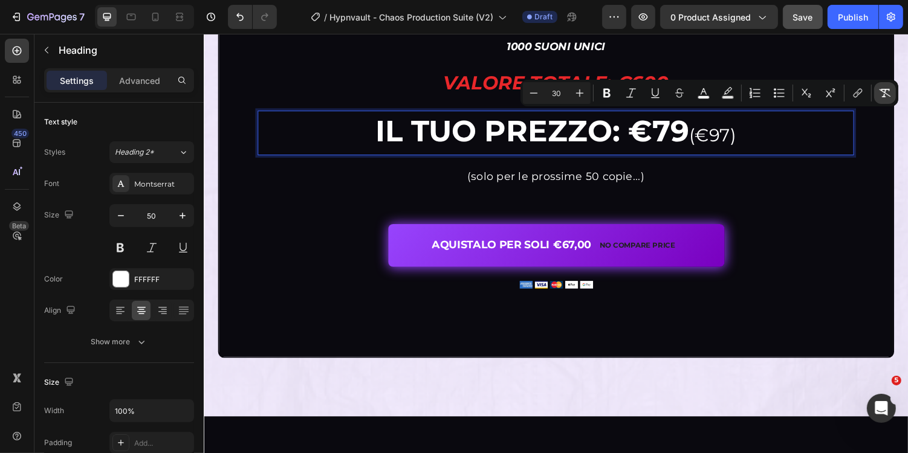
click at [880, 95] on icon "Editor contextual toolbar" at bounding box center [885, 93] width 12 height 12
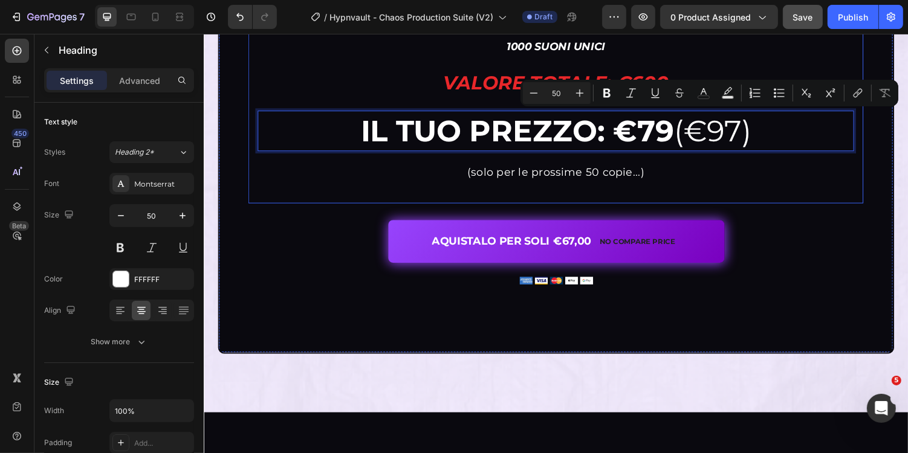
type input "30"
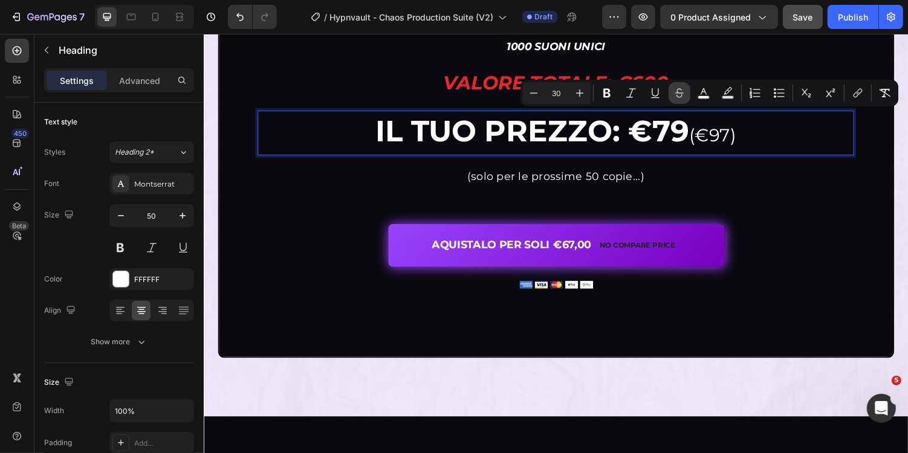
click at [673, 94] on icon "Editor contextual toolbar" at bounding box center [679, 93] width 12 height 12
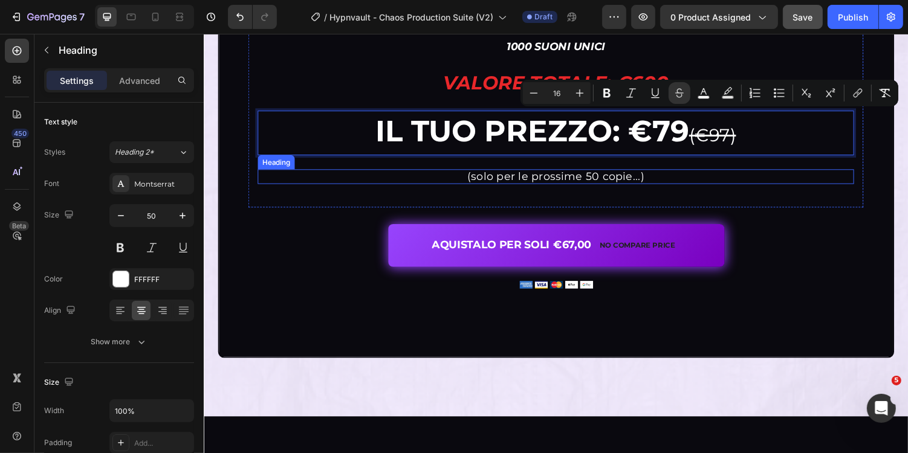
click at [794, 201] on div "1000 SUONI UNICI Heading Valore totale: €600 Heading IL TUO Prezzo: €79 (€97) H…" at bounding box center [566, 101] width 634 height 224
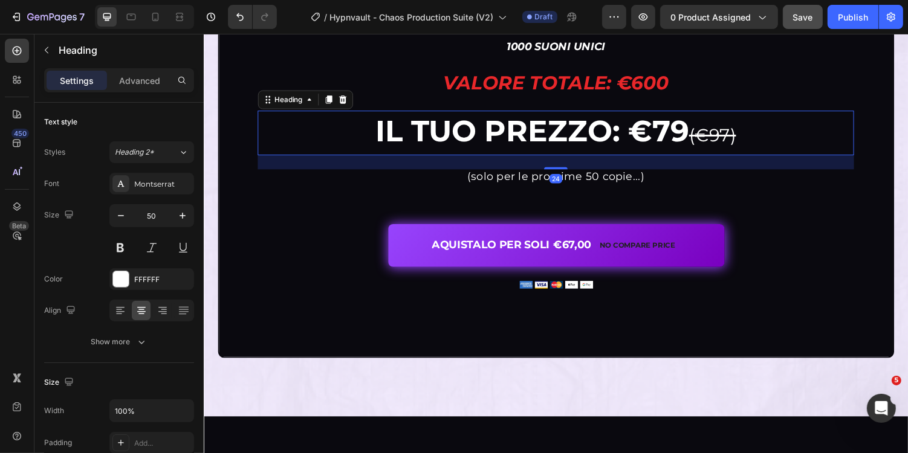
click at [734, 138] on s "(€97)" at bounding box center [727, 137] width 48 height 22
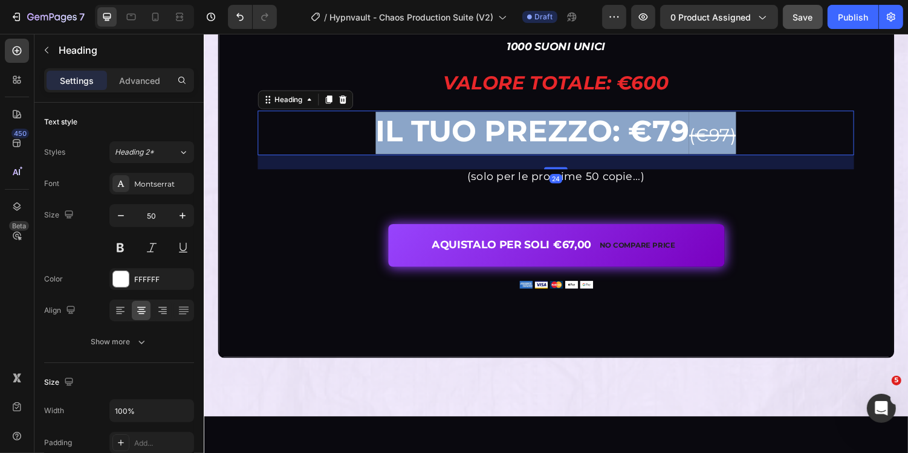
click at [734, 138] on s "(€97)" at bounding box center [727, 137] width 48 height 22
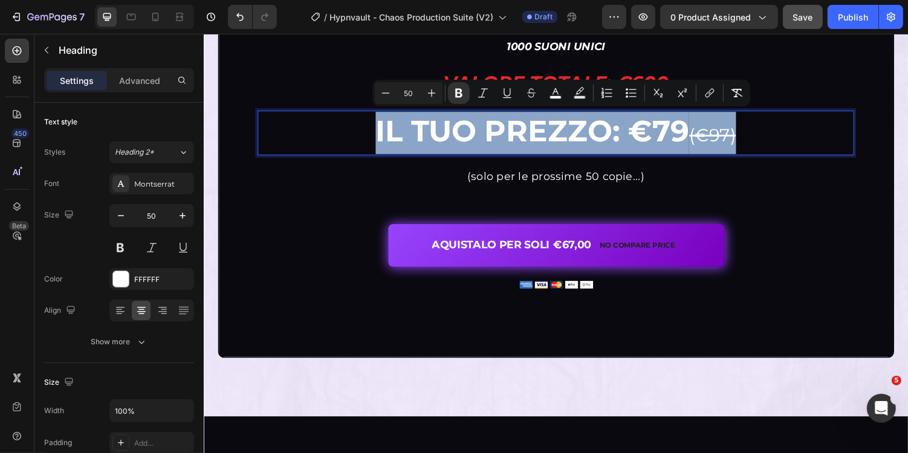
click at [759, 139] on p "IL TUO Prezzo: €79 (€97)" at bounding box center [566, 136] width 612 height 44
click at [765, 154] on p "IL TUO Prezzo: €79 (€97)" at bounding box center [566, 136] width 612 height 44
type input "30"
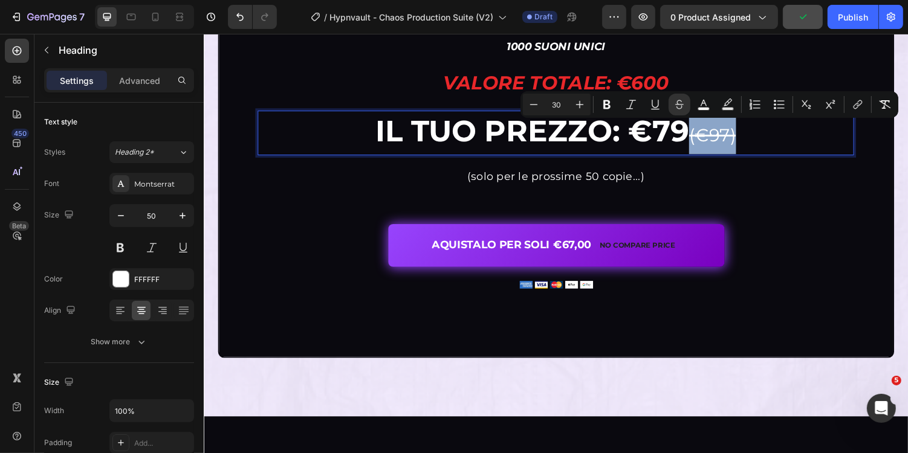
drag, startPoint x: 754, startPoint y: 138, endPoint x: 704, endPoint y: 138, distance: 50.2
click at [704, 138] on p "IL TUO Prezzo: €79 (€97)" at bounding box center [566, 136] width 612 height 44
click at [557, 101] on input "30" at bounding box center [557, 104] width 24 height 15
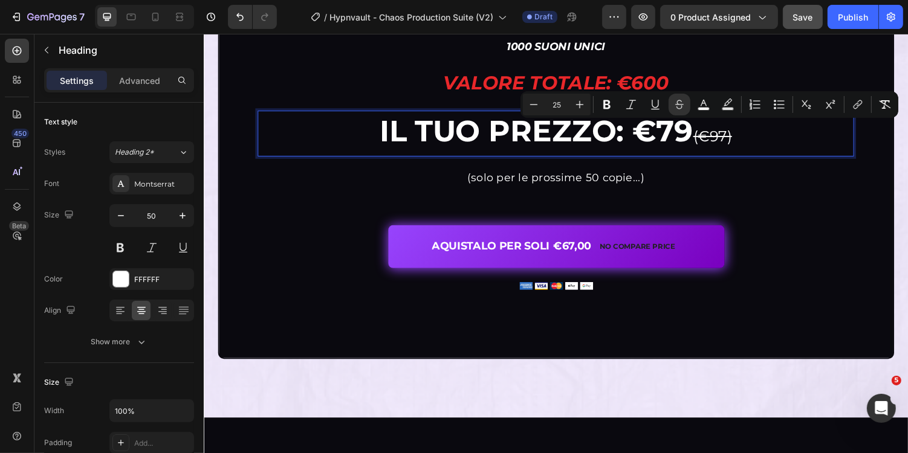
type input "2"
type input "20"
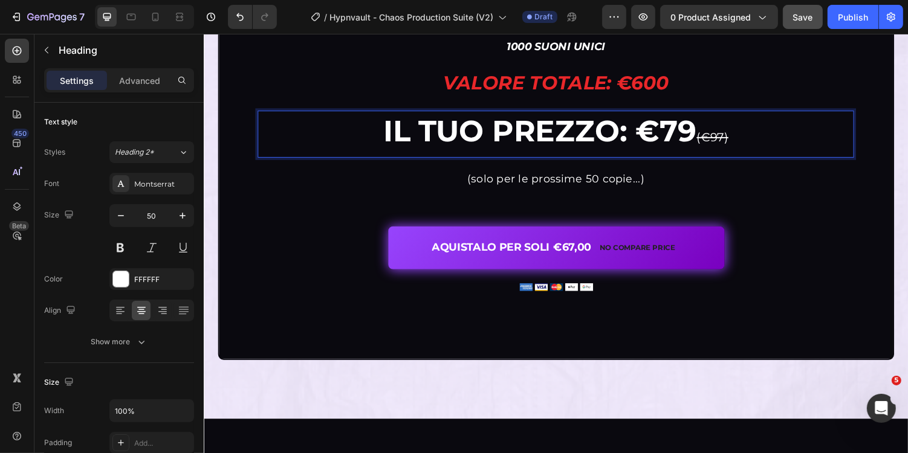
click at [744, 141] on s "(€97)" at bounding box center [727, 139] width 33 height 15
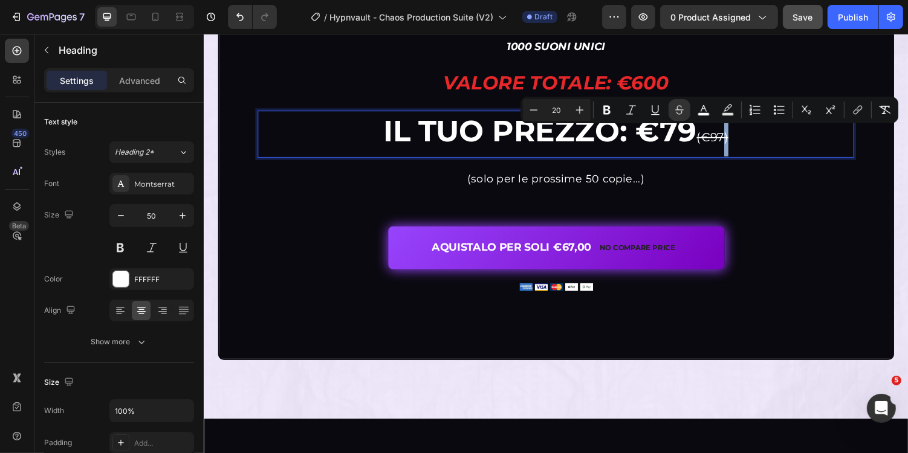
click at [753, 142] on p "IL TUO Prezzo: €79 (€97)" at bounding box center [566, 137] width 612 height 46
click at [681, 113] on icon "Editor contextual toolbar" at bounding box center [679, 110] width 12 height 12
click at [708, 114] on rect "Editor contextual toolbar" at bounding box center [703, 114] width 11 height 3
type input "FFFFFF"
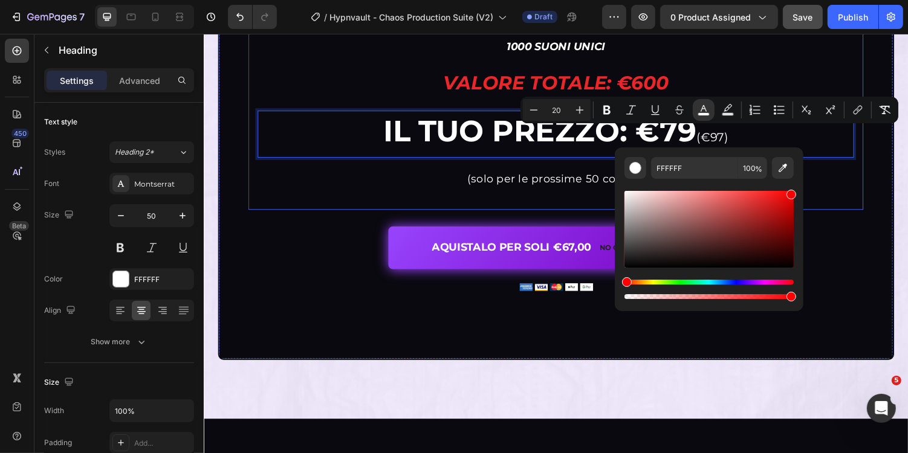
type input "F90000"
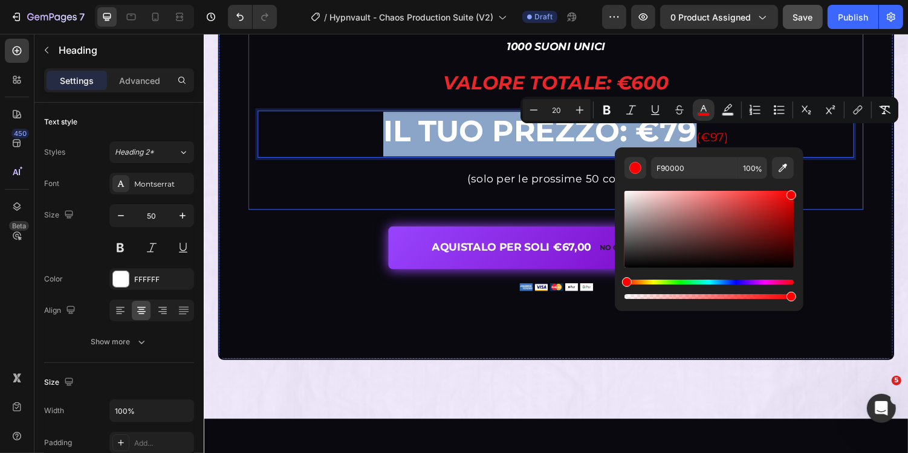
drag, startPoint x: 921, startPoint y: 236, endPoint x: 834, endPoint y: 192, distance: 97.6
click at [861, 230] on div "AQUISTALO PER SOLI €67,00 No compare price Add to Cart" at bounding box center [566, 249] width 614 height 51
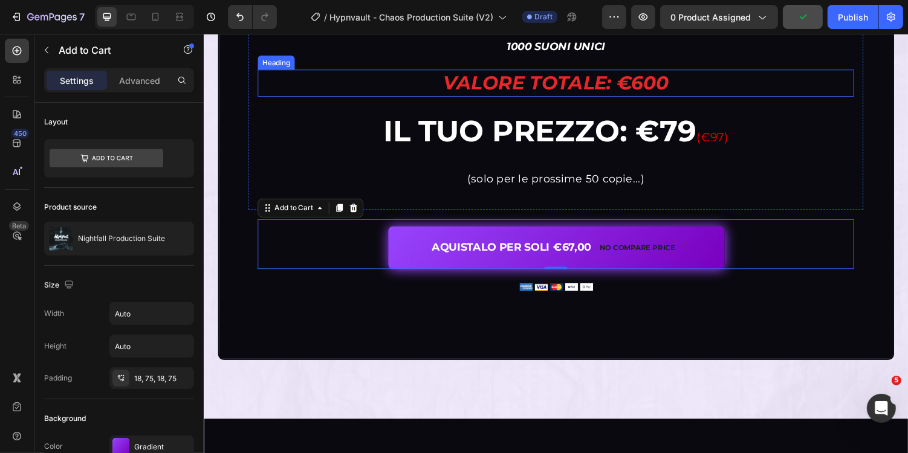
click at [632, 85] on strong "Valore totale: €600" at bounding box center [566, 84] width 233 height 24
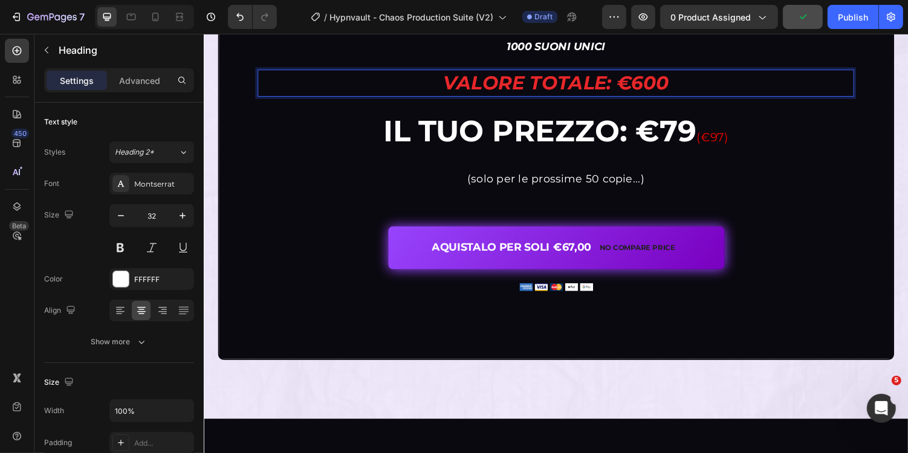
click at [649, 85] on strong "Valore totale: €600" at bounding box center [566, 84] width 233 height 24
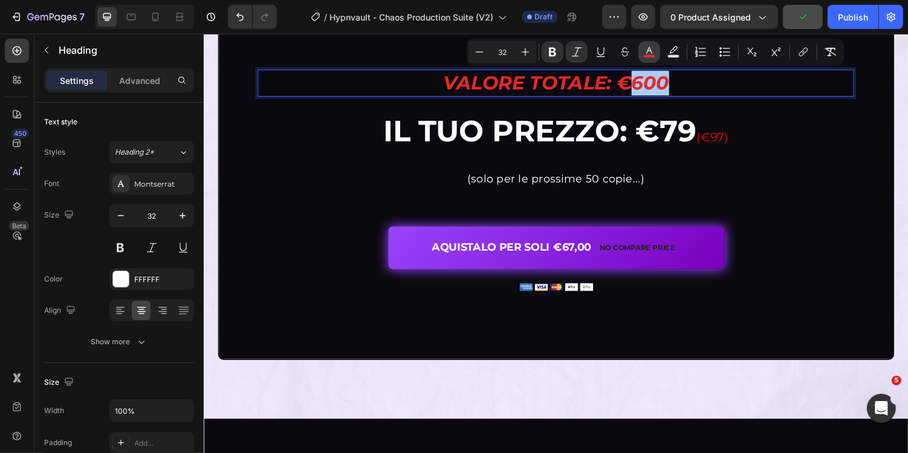
click at [656, 57] on button "color" at bounding box center [649, 52] width 22 height 22
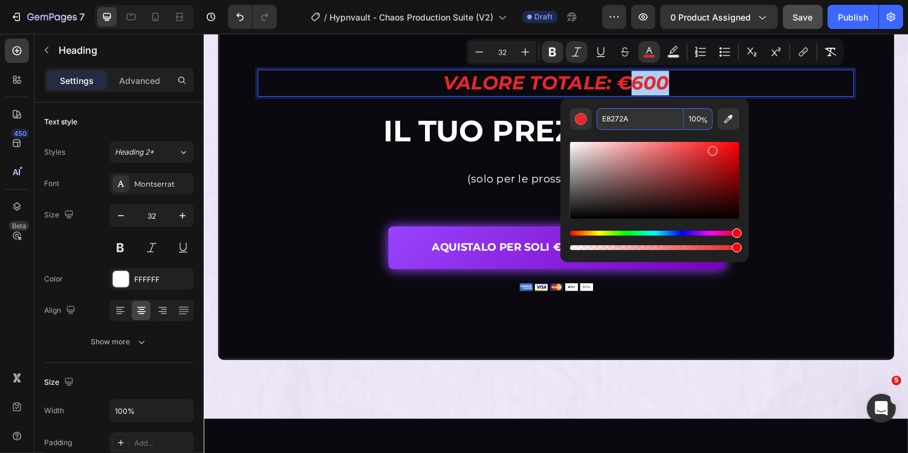
click at [658, 134] on div "Editor contextual toolbar" at bounding box center [654, 191] width 169 height 123
click at [662, 125] on input "E8272A" at bounding box center [640, 119] width 87 height 22
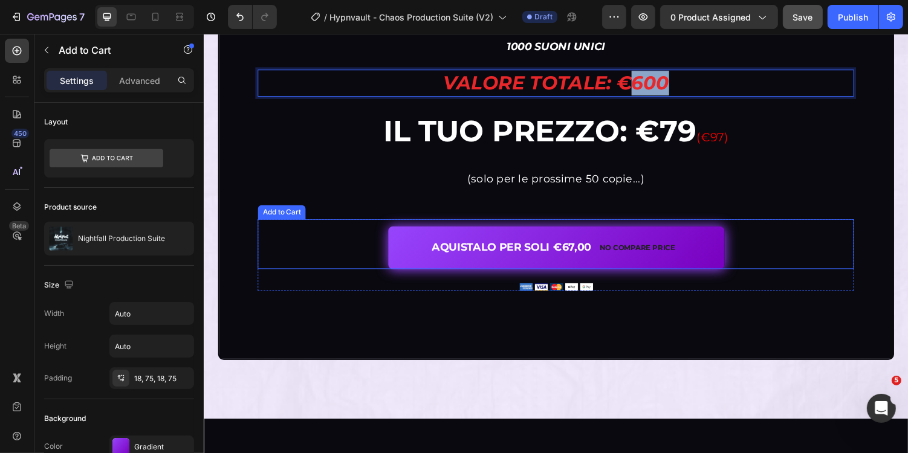
click at [847, 244] on div "AQUISTALO PER SOLI €67,00 No compare price Add to Cart" at bounding box center [566, 249] width 614 height 51
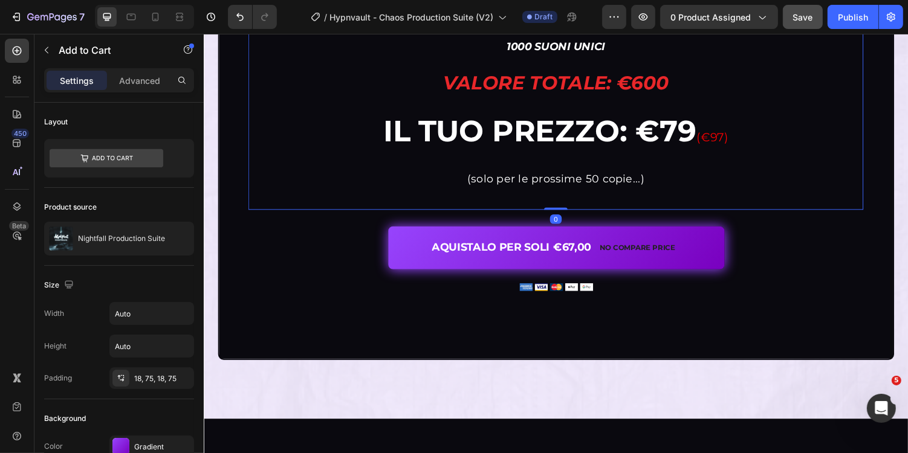
click at [798, 198] on div "1000 SUONI UNICI Heading ⁠⁠⁠⁠⁠⁠⁠ Valore totale: €600 Heading ⁠⁠⁠⁠⁠⁠⁠ IL TUO Pre…" at bounding box center [566, 121] width 614 height 168
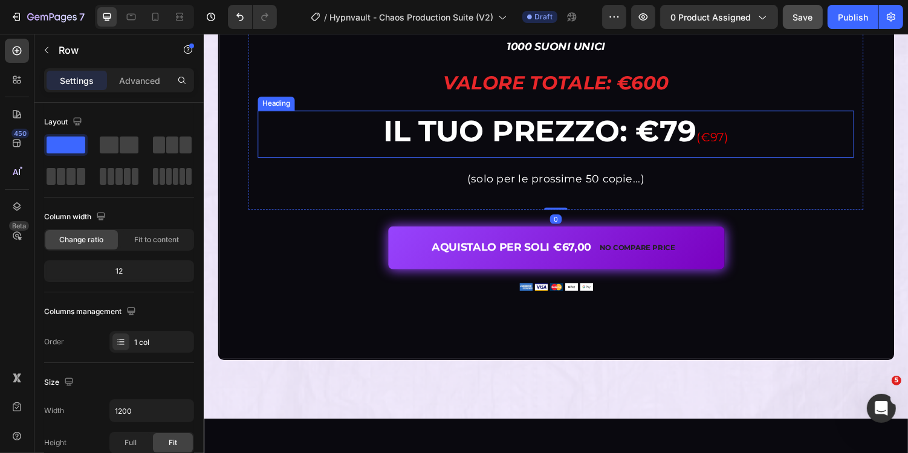
click at [733, 139] on span "(€97)" at bounding box center [727, 139] width 33 height 15
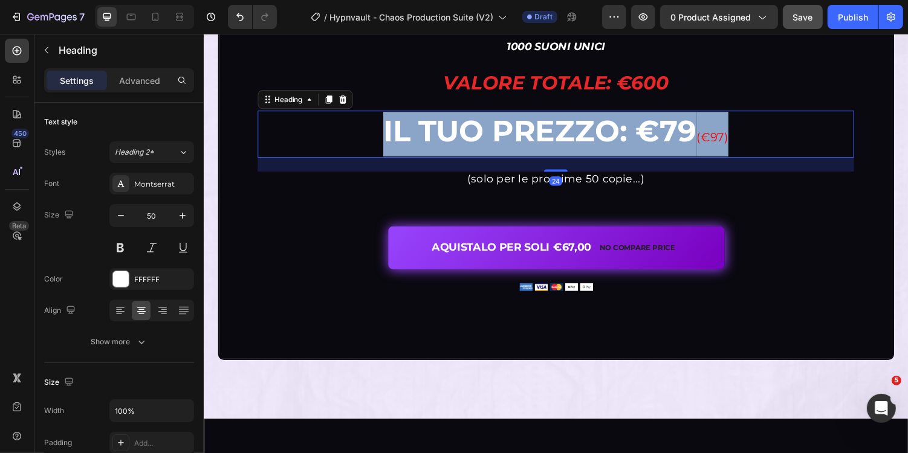
click at [733, 139] on span "(€97)" at bounding box center [727, 139] width 33 height 15
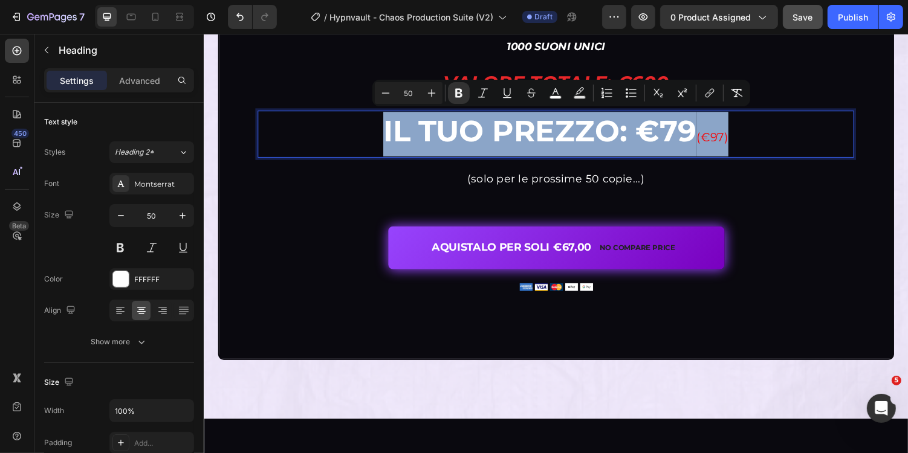
click at [757, 141] on p "IL TUO Prezzo: €79 (€97)" at bounding box center [566, 137] width 612 height 46
click at [765, 141] on p "IL TUO Prezzo: €79 (€97)" at bounding box center [566, 137] width 612 height 46
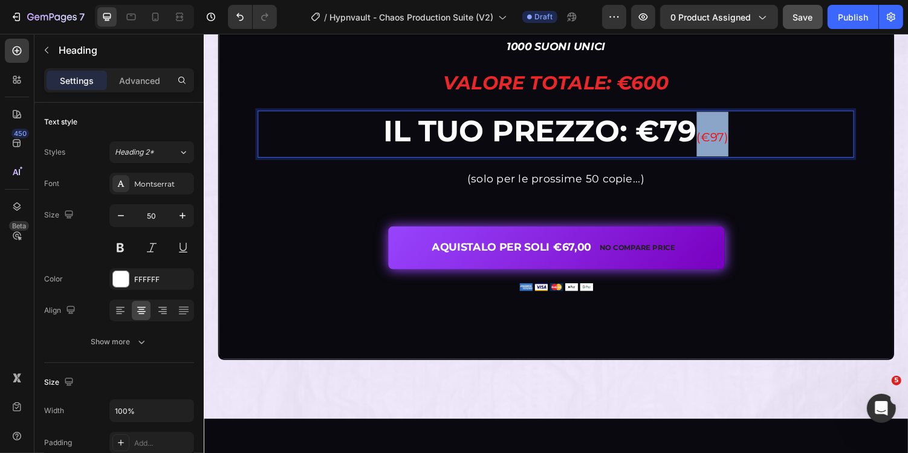
drag, startPoint x: 716, startPoint y: 141, endPoint x: 755, endPoint y: 140, distance: 39.3
click at [756, 140] on p "IL TUO Prezzo: €79 (€97)" at bounding box center [566, 137] width 612 height 46
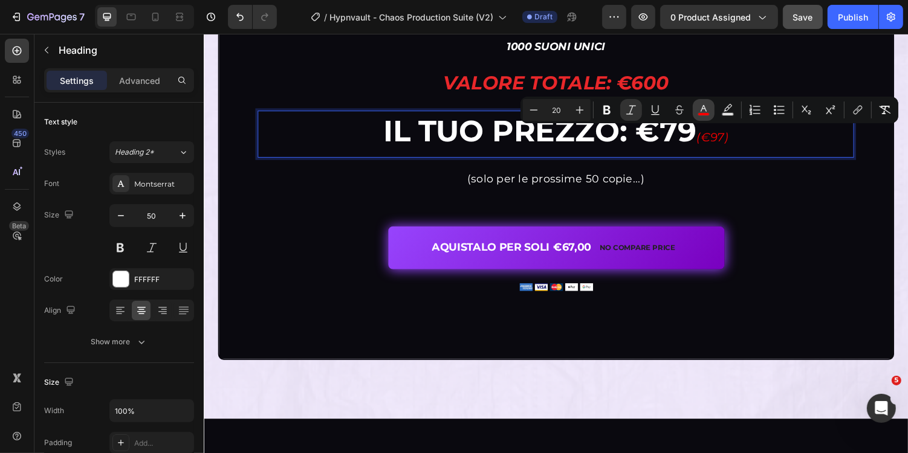
click at [703, 118] on button "color" at bounding box center [704, 110] width 22 height 22
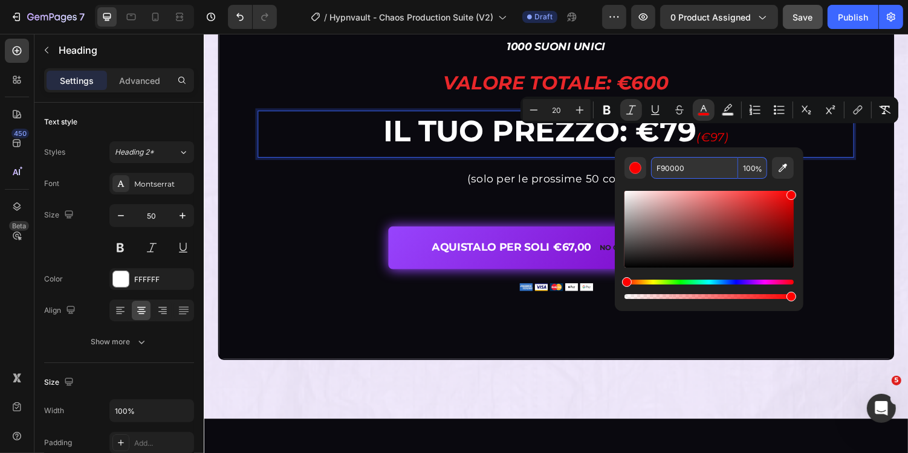
click at [696, 172] on input "F90000" at bounding box center [694, 168] width 87 height 22
paste input "E8272A"
type input "E8272A"
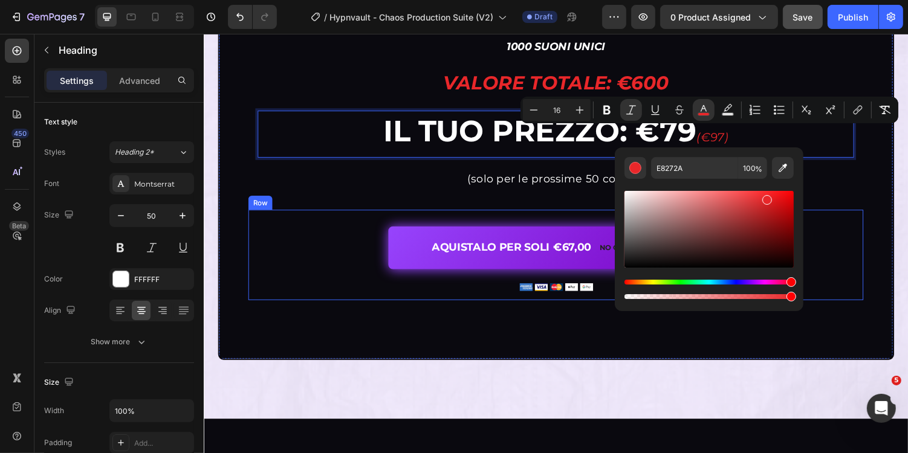
click at [850, 215] on div "AQUISTALO PER SOLI €67,00 No compare price Add to Cart Image Product Row" at bounding box center [566, 261] width 634 height 92
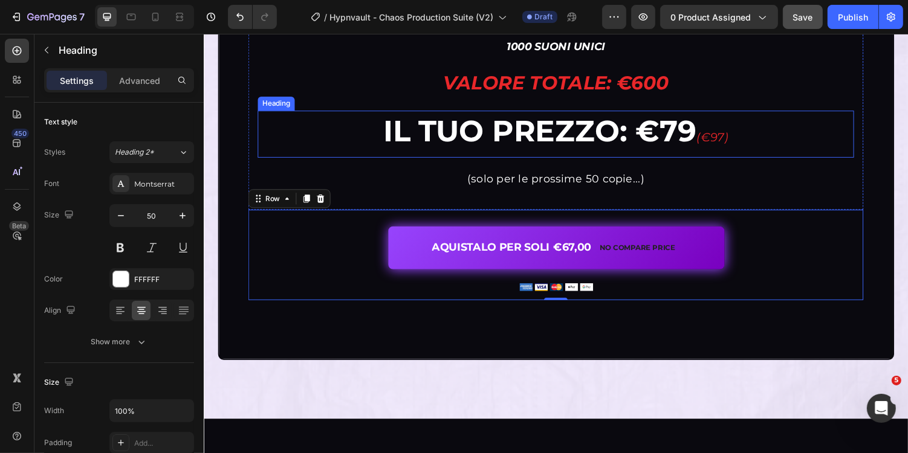
click at [754, 143] on p "⁠⁠⁠⁠⁠⁠⁠ IL TUO Prezzo: €79 (€97)" at bounding box center [566, 137] width 612 height 46
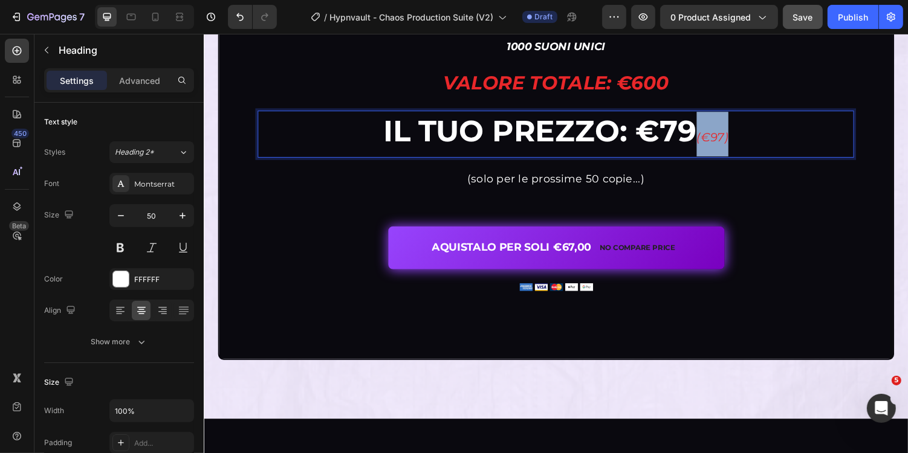
drag, startPoint x: 762, startPoint y: 141, endPoint x: 716, endPoint y: 140, distance: 46.0
click at [716, 140] on p "IL TUO Prezzo: €79 (€97)" at bounding box center [566, 137] width 612 height 46
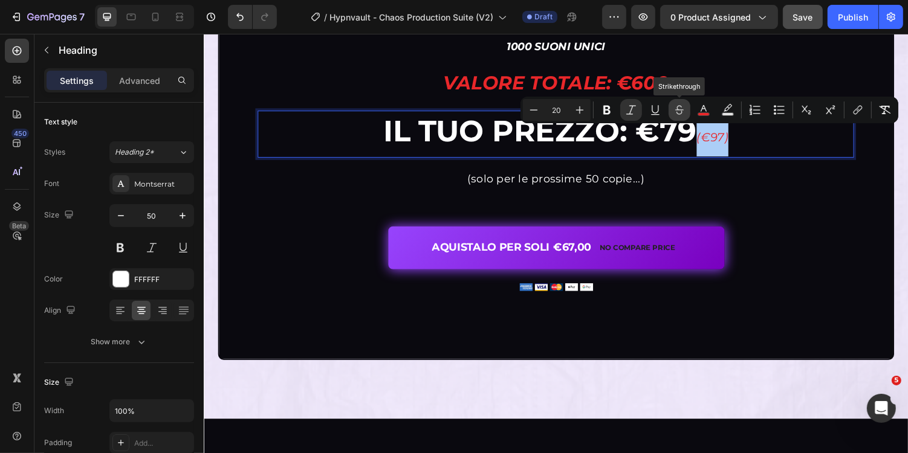
click at [684, 115] on icon "Editor contextual toolbar" at bounding box center [679, 110] width 12 height 12
click at [796, 190] on div "1000 SUONI UNICI Heading ⁠⁠⁠⁠⁠⁠⁠ Valore totale: €600 Heading IL TUO Prezzo: €79…" at bounding box center [566, 121] width 614 height 168
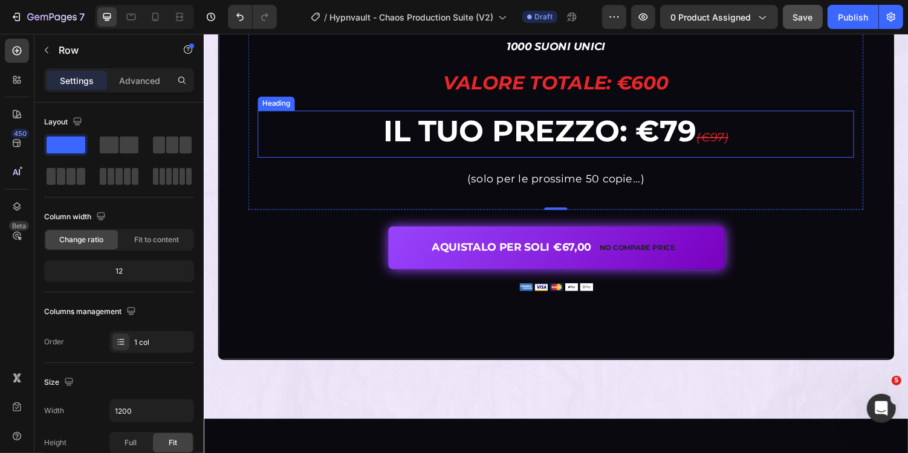
click at [802, 144] on p "⁠⁠⁠⁠⁠⁠⁠ IL TUO Prezzo: €79 (€97)" at bounding box center [566, 137] width 612 height 46
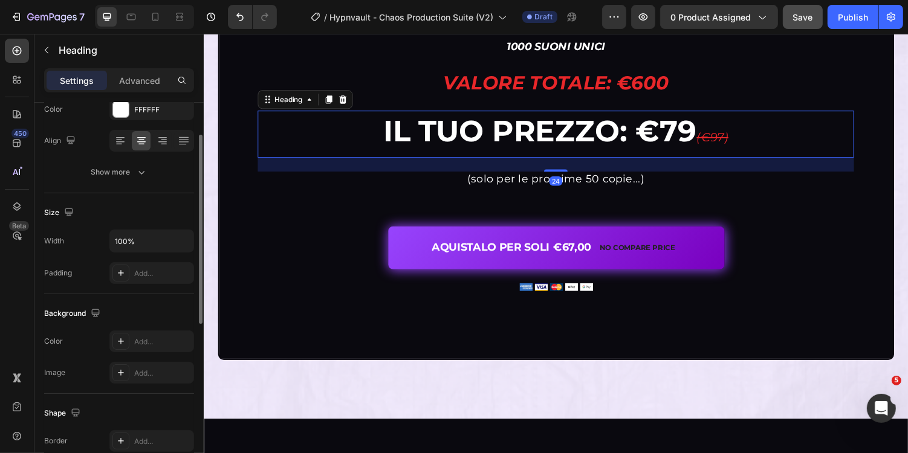
scroll to position [397, 0]
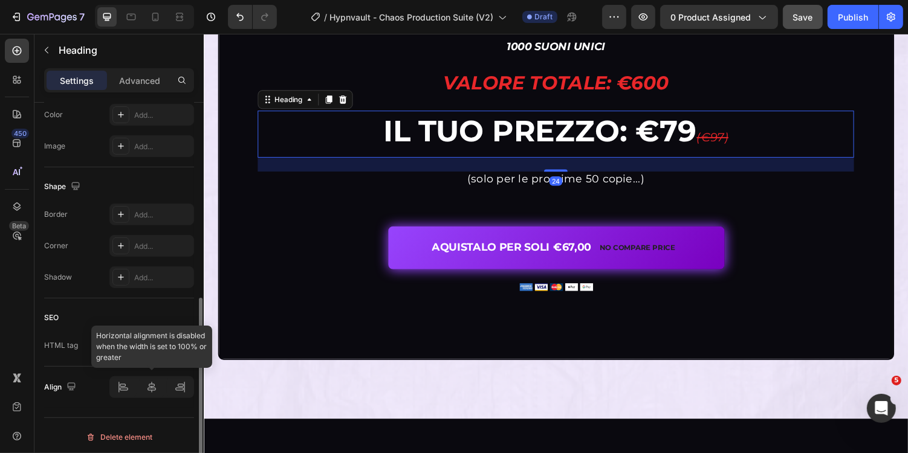
click at [153, 388] on div at bounding box center [151, 388] width 85 height 22
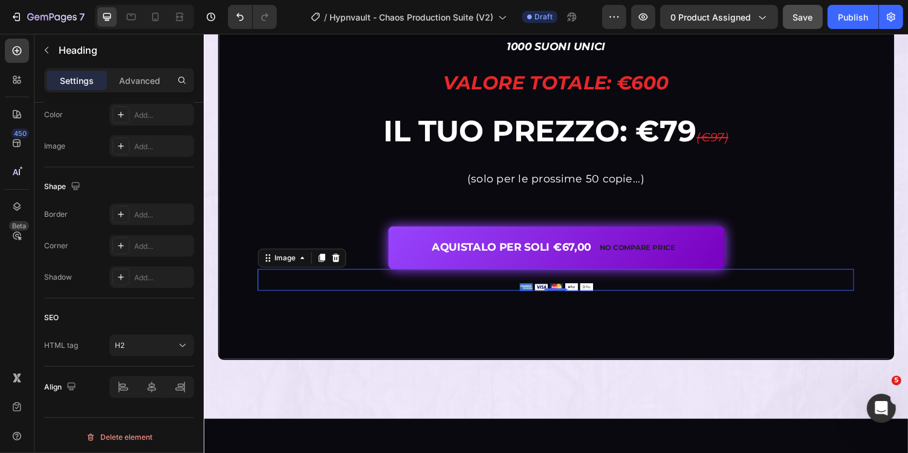
click at [303, 285] on div "Image 0" at bounding box center [566, 287] width 614 height 22
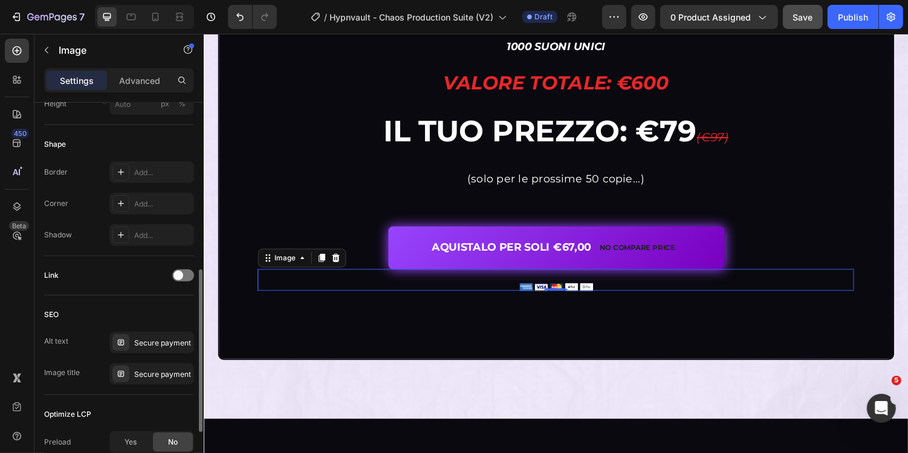
scroll to position [0, 0]
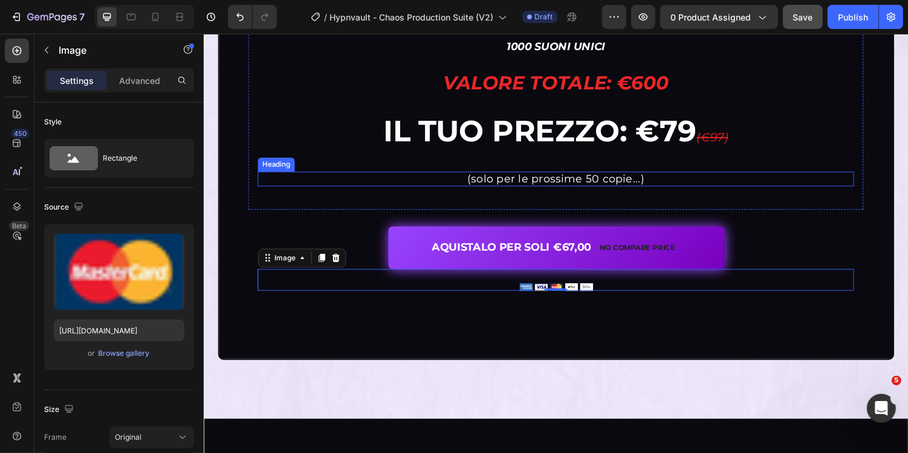
click at [482, 184] on span "(solo per le prossime 50 copie...)" at bounding box center [566, 182] width 183 height 13
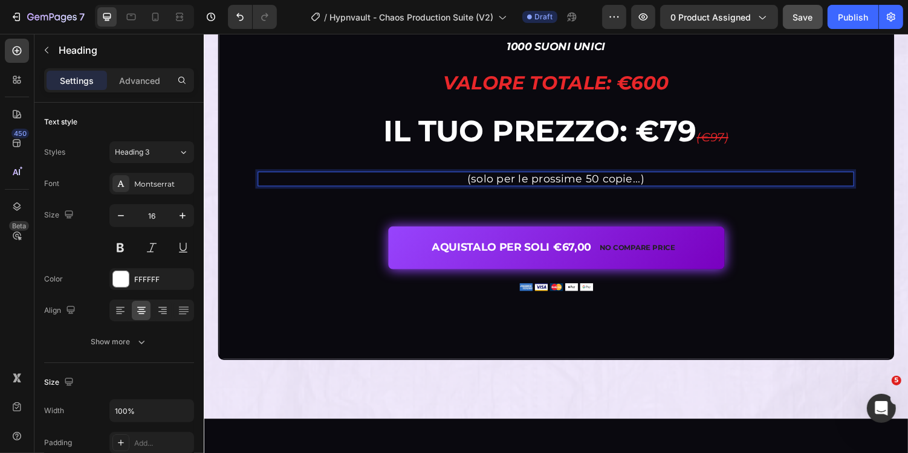
click at [484, 184] on span "(solo per le prossime 50 copie...)" at bounding box center [566, 182] width 183 height 13
drag, startPoint x: 439, startPoint y: 182, endPoint x: 513, endPoint y: 184, distance: 73.8
click at [513, 184] on span "(20% di sconto solo per le prossime 50 copie...)" at bounding box center [565, 182] width 265 height 13
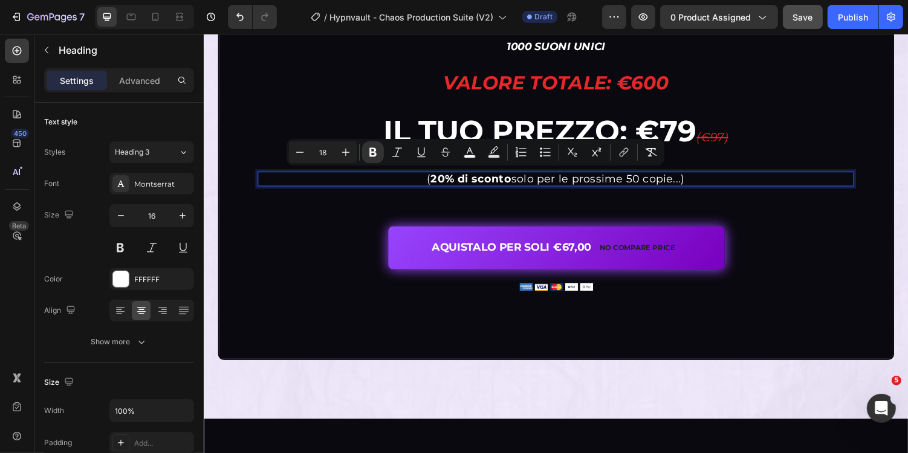
click at [557, 182] on span "( 20% di sconto solo per le prossime 50 copie...)" at bounding box center [566, 182] width 266 height 13
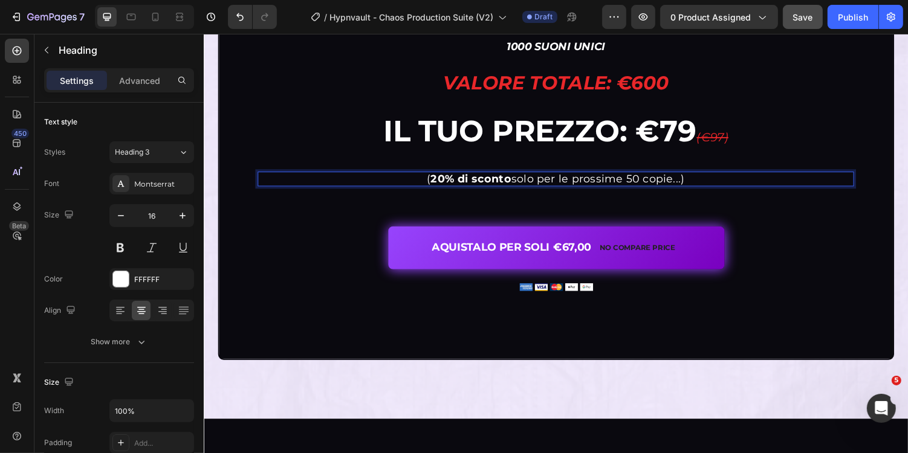
click at [589, 184] on span "( 20% di sconto solo per le prossime 50 copie...)" at bounding box center [566, 182] width 266 height 13
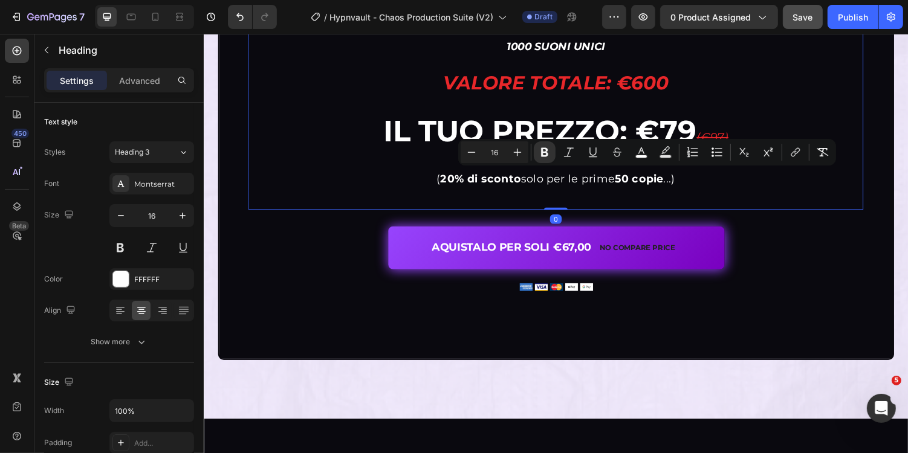
click at [697, 211] on div "1000 SUONI UNICI Heading ⁠⁠⁠⁠⁠⁠⁠ Valore totale: €600 Heading ⁠⁠⁠⁠⁠⁠⁠ IL TUO Pre…" at bounding box center [566, 102] width 634 height 226
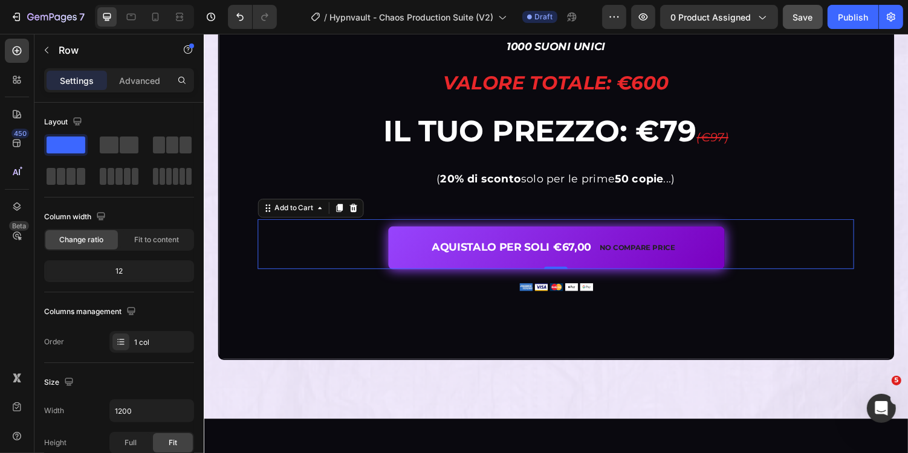
click at [760, 232] on div "AQUISTALO PER SOLI €67,00 No compare price Add to Cart 0" at bounding box center [566, 249] width 614 height 51
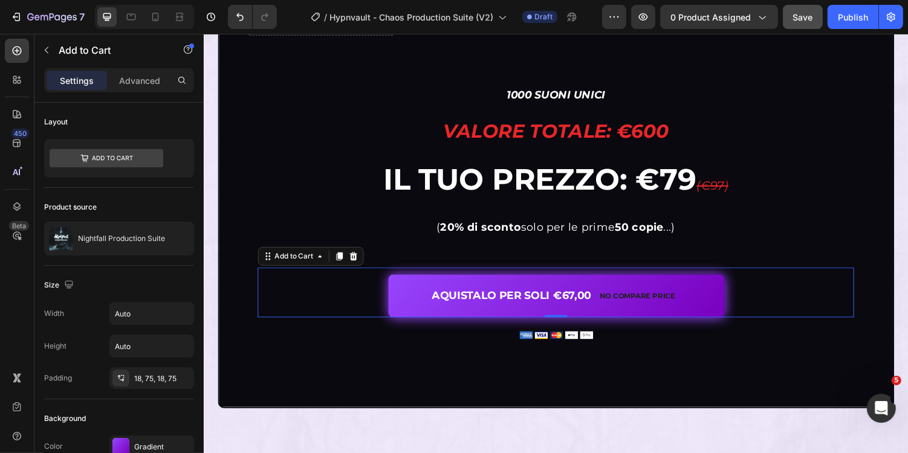
scroll to position [4690, 0]
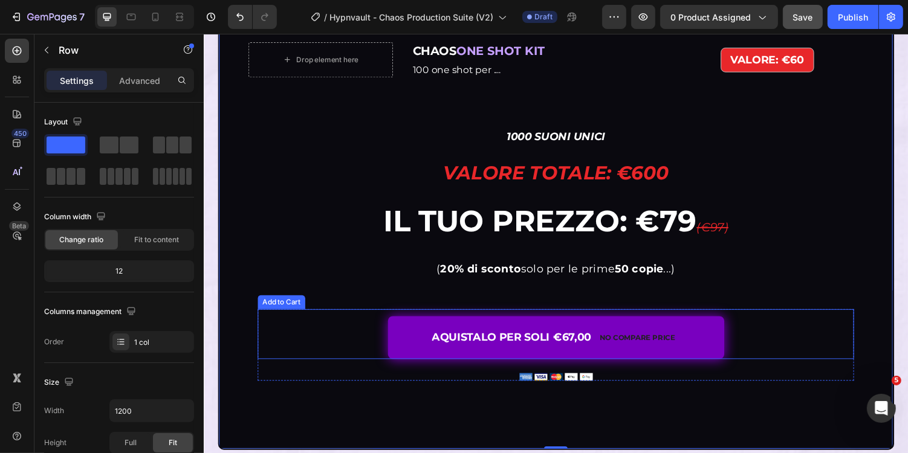
scroll to position [4627, 0]
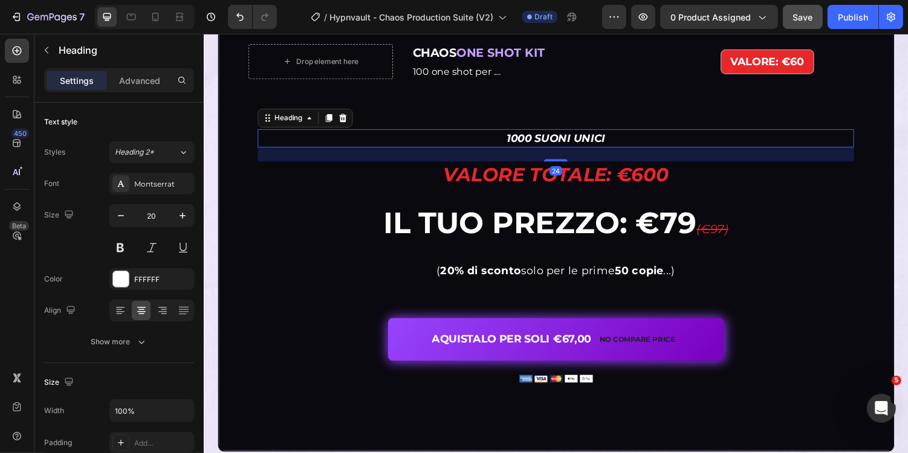
click at [613, 144] on strong "1000 SUONI UNICI" at bounding box center [566, 140] width 102 height 13
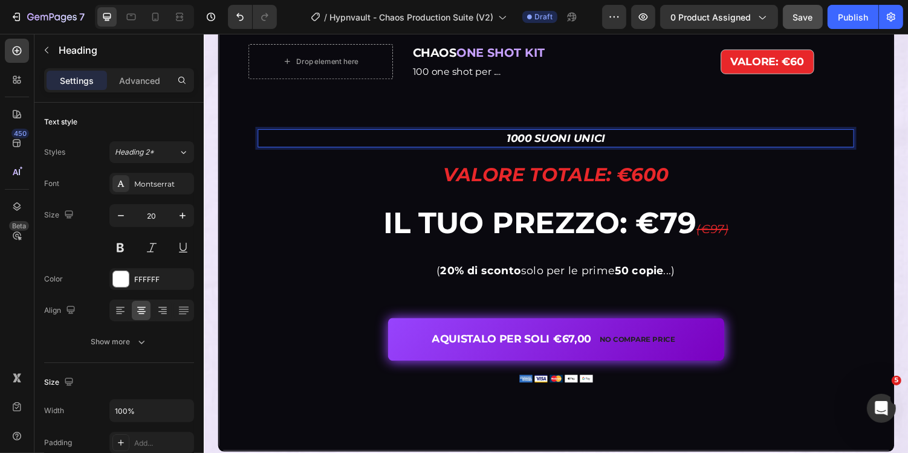
click at [619, 144] on h2 "1000 SUONI UNICI" at bounding box center [566, 140] width 614 height 19
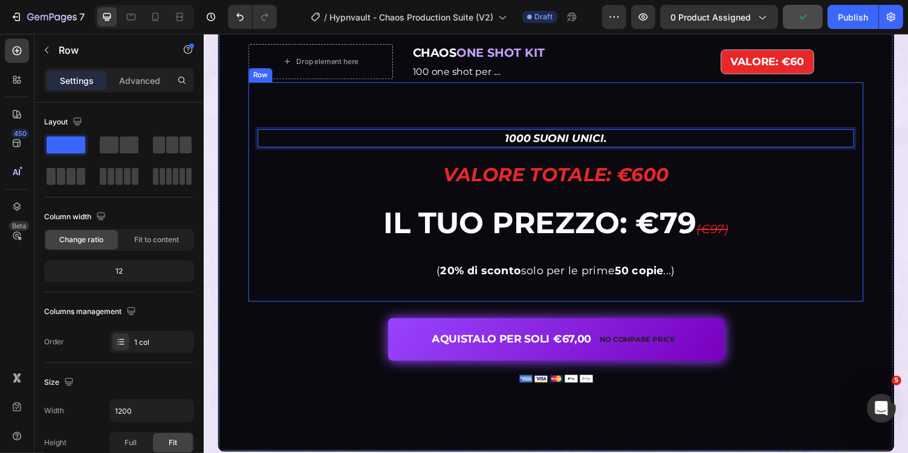
click at [684, 194] on div "1000 SUONI UNICI. Heading 24 ⁠⁠⁠⁠⁠⁠⁠ Valore totale: €600 Heading ⁠⁠⁠⁠⁠⁠⁠ IL TUO…" at bounding box center [566, 215] width 614 height 168
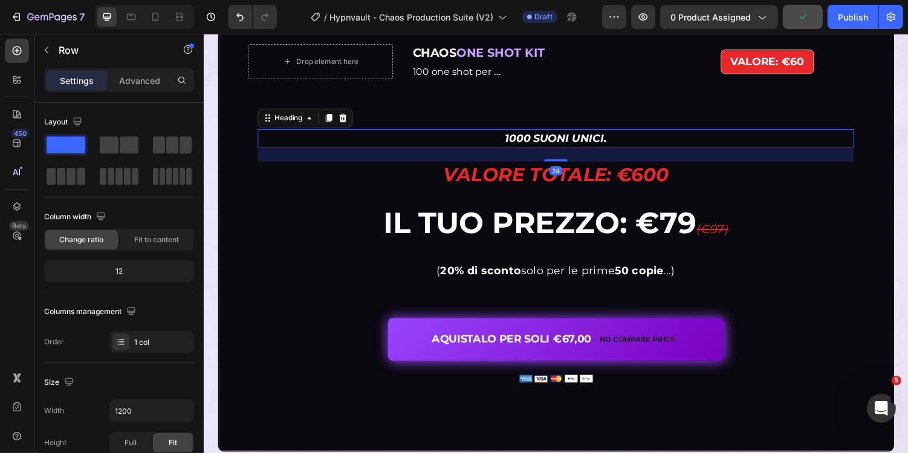
click at [596, 134] on strong "1000 SUONI UNICI." at bounding box center [566, 140] width 105 height 13
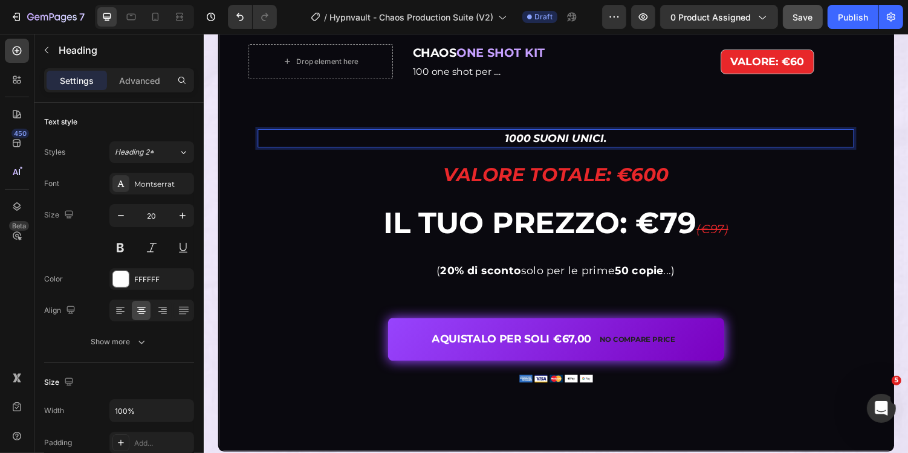
click at [609, 143] on strong "1000 SUONI UNICI." at bounding box center [566, 140] width 105 height 13
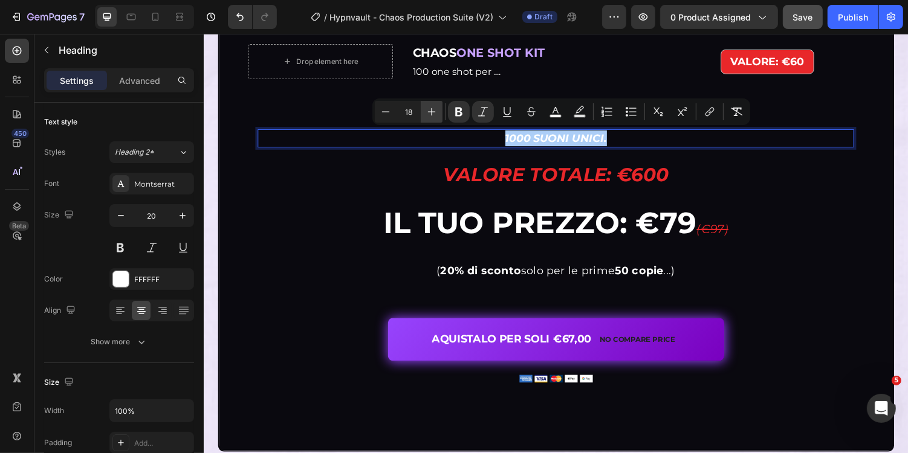
click at [433, 106] on icon "Editor contextual toolbar" at bounding box center [432, 112] width 12 height 12
type input "20"
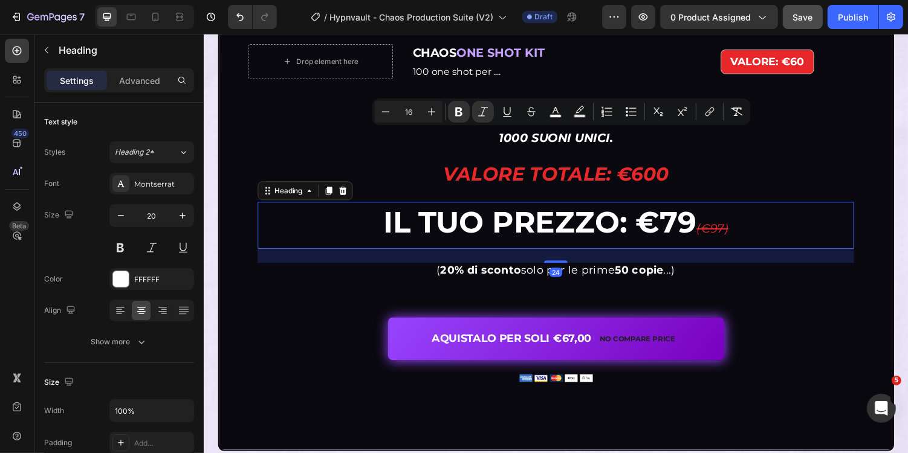
click at [326, 206] on h2 "⁠⁠⁠⁠⁠⁠⁠ IL TUO Prezzo: €79 (€97)" at bounding box center [566, 230] width 614 height 48
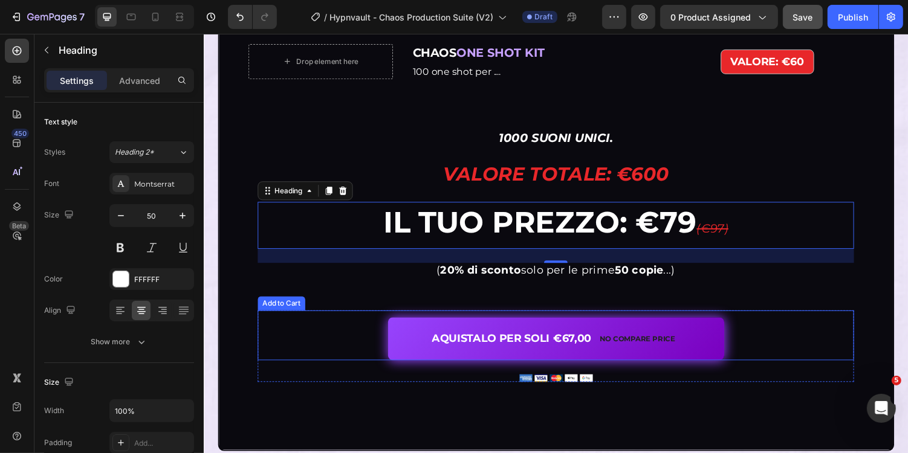
click at [794, 320] on div "AQUISTALO PER SOLI €67,00 No compare price Add to Cart" at bounding box center [566, 343] width 614 height 51
